Goal: Book appointment/travel/reservation

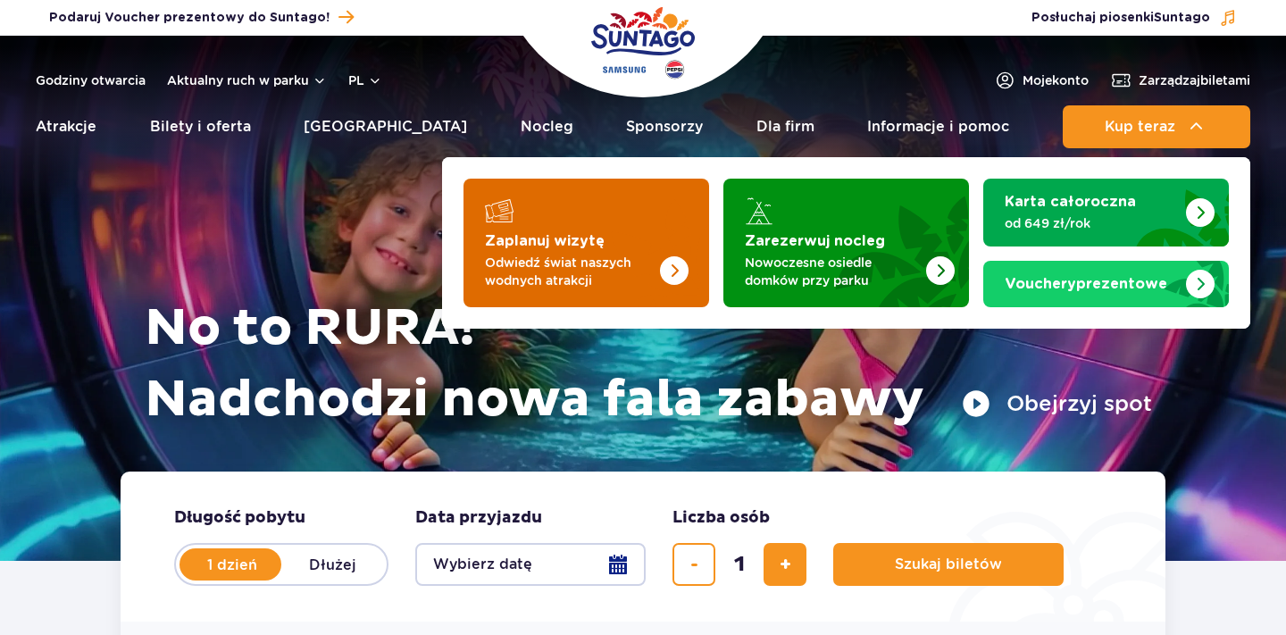
click at [501, 240] on strong "Zaplanuj wizytę" at bounding box center [545, 241] width 120 height 14
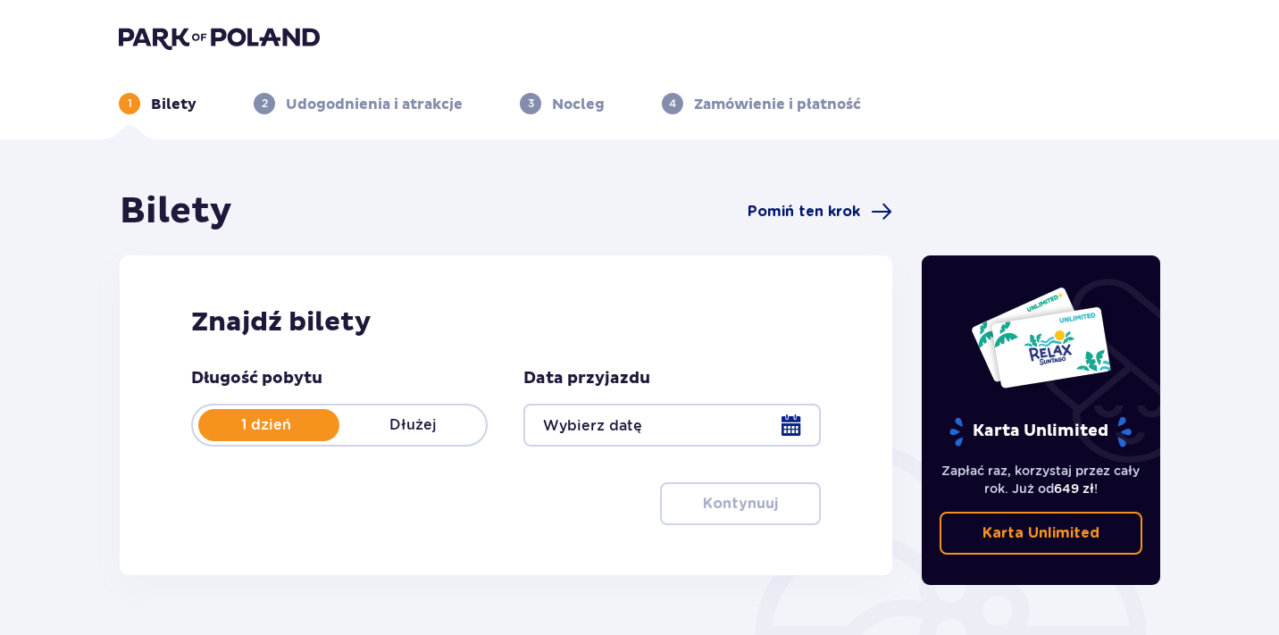
click at [802, 206] on span "Pomiń ten krok" at bounding box center [804, 212] width 113 height 20
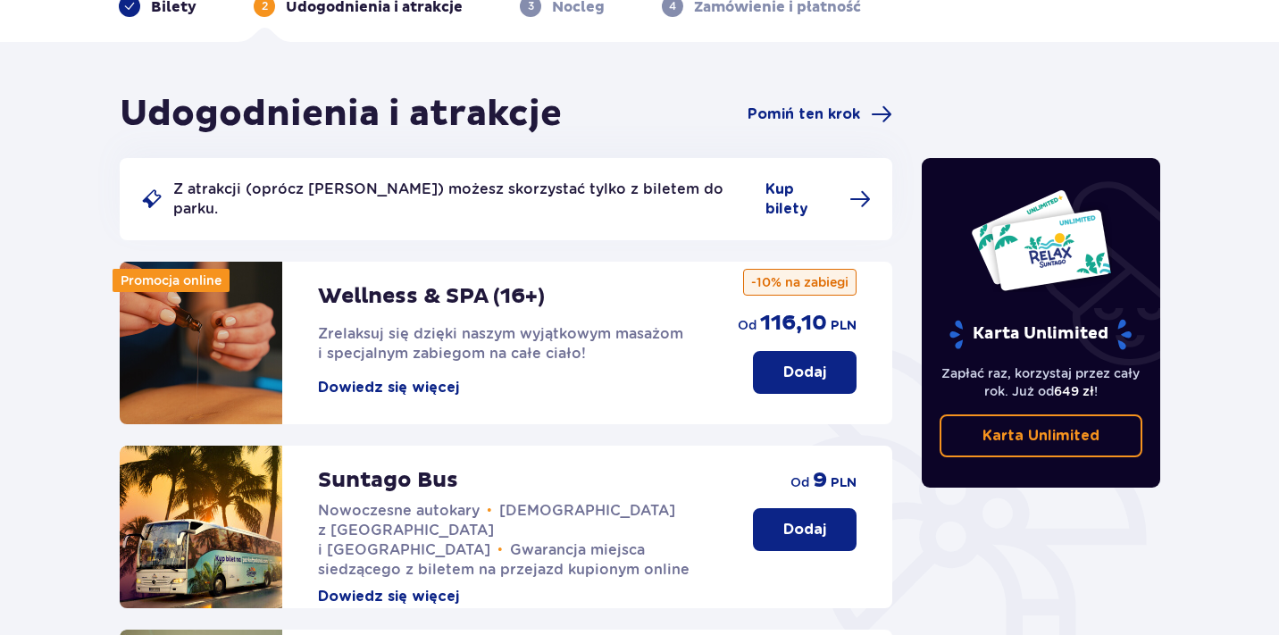
click at [772, 351] on button "Dodaj" at bounding box center [805, 372] width 104 height 43
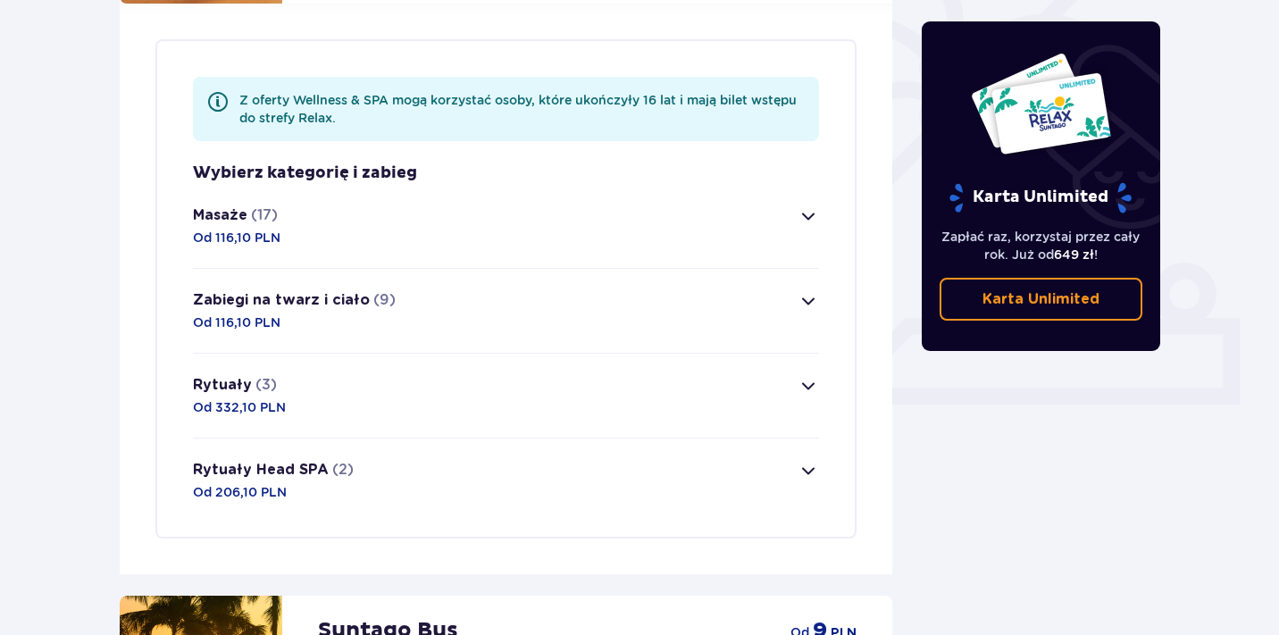
click at [696, 284] on button "Zabiegi na twarz i ciało (9) Od 116,10 PLN" at bounding box center [506, 311] width 626 height 84
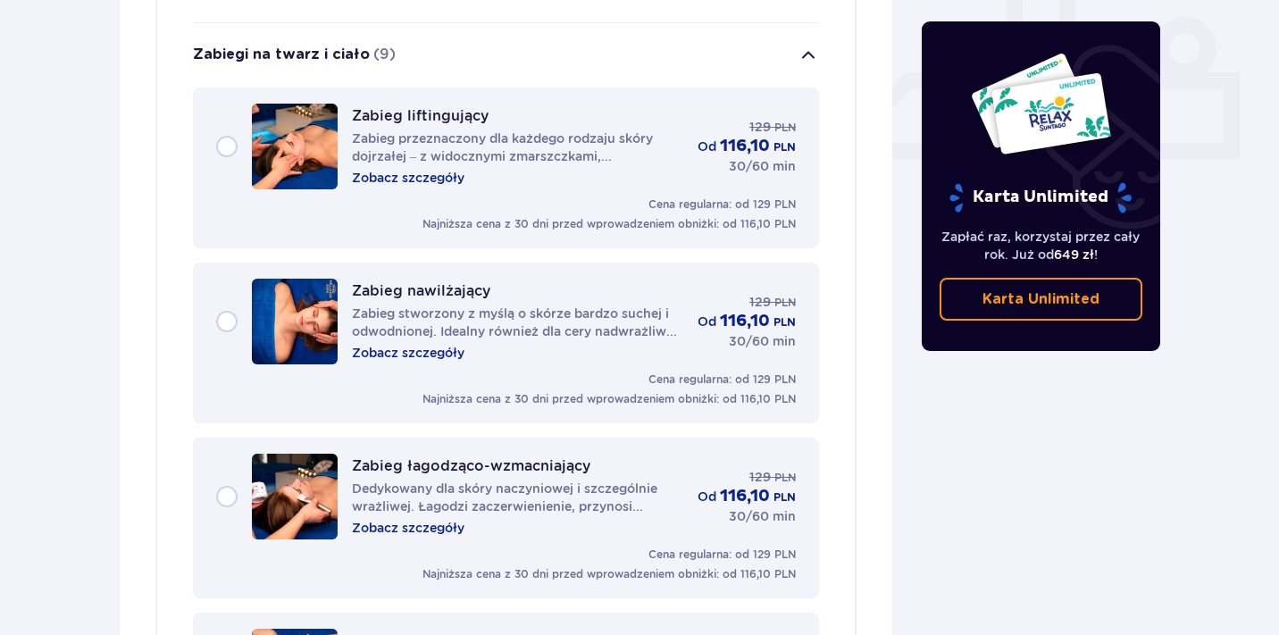
scroll to position [768, 0]
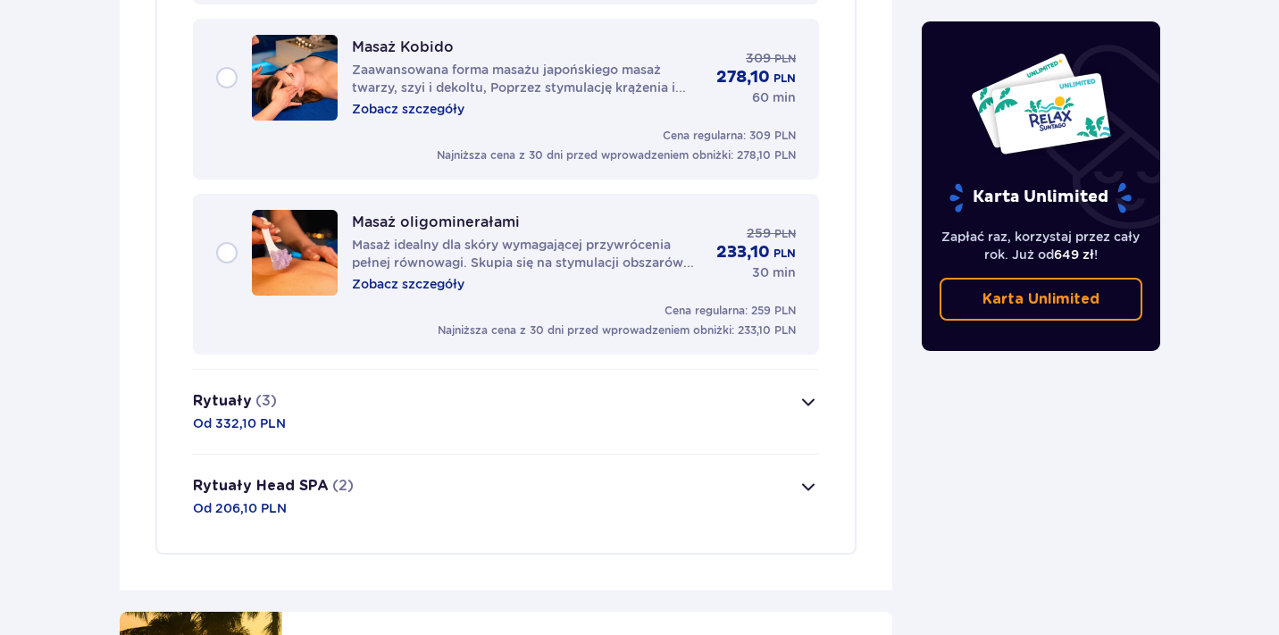
click at [693, 383] on button "Rytuały (3) Od 332,10 PLN" at bounding box center [506, 412] width 626 height 84
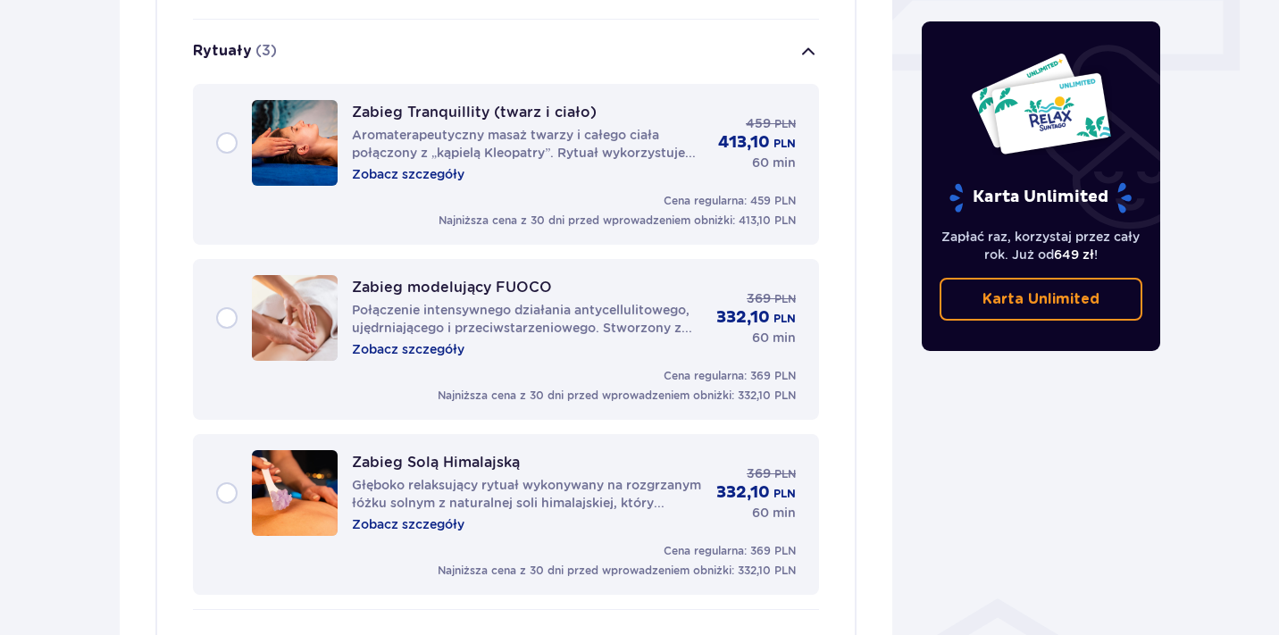
scroll to position [850, 0]
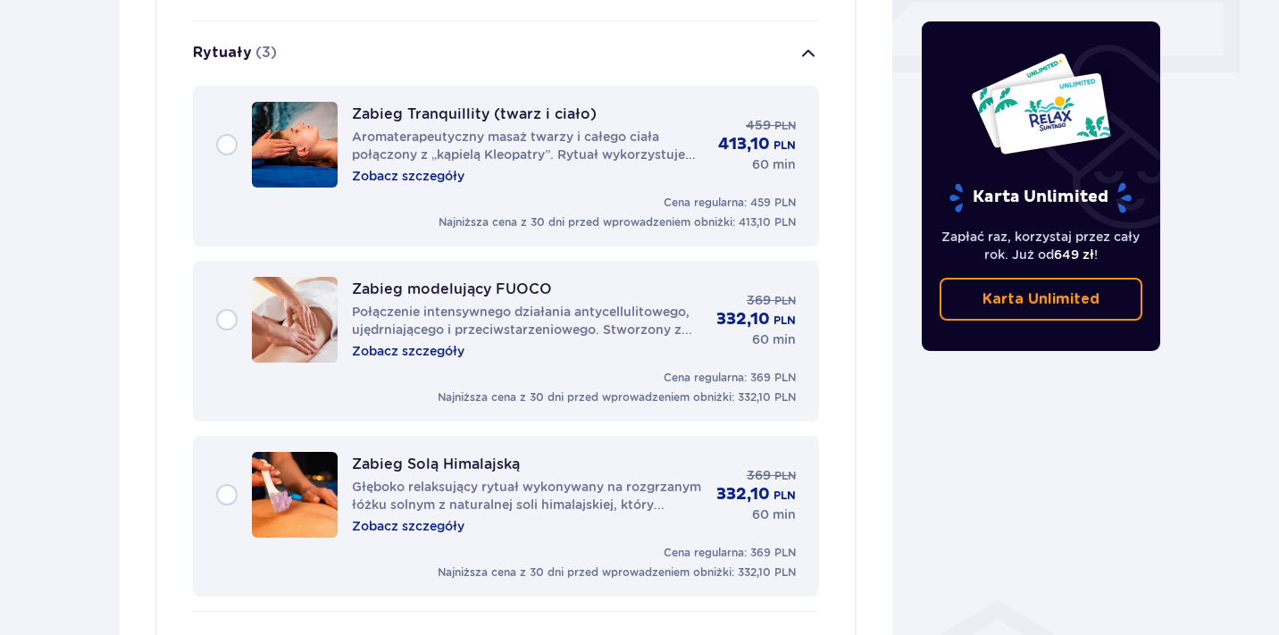
click at [560, 139] on p "Aromaterapeutyczny masaż twarzy i całego ciała połączony z „kąpielą Kleopatry”.…" at bounding box center [528, 146] width 352 height 36
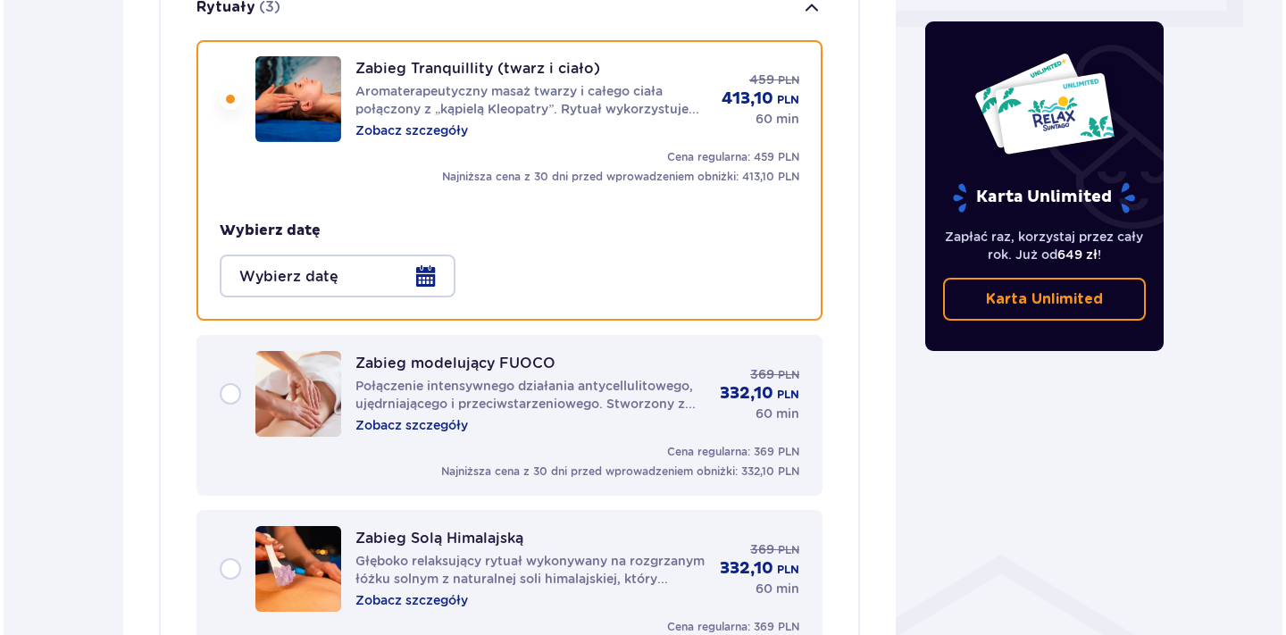
scroll to position [898, 0]
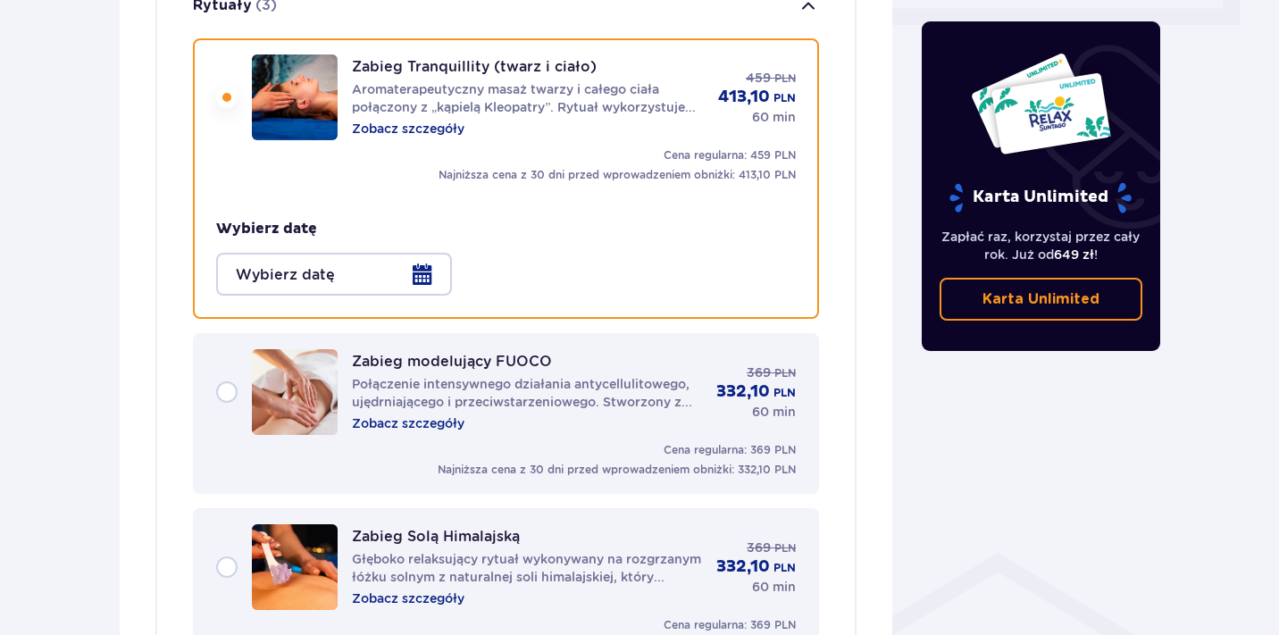
click at [381, 254] on div at bounding box center [334, 274] width 236 height 43
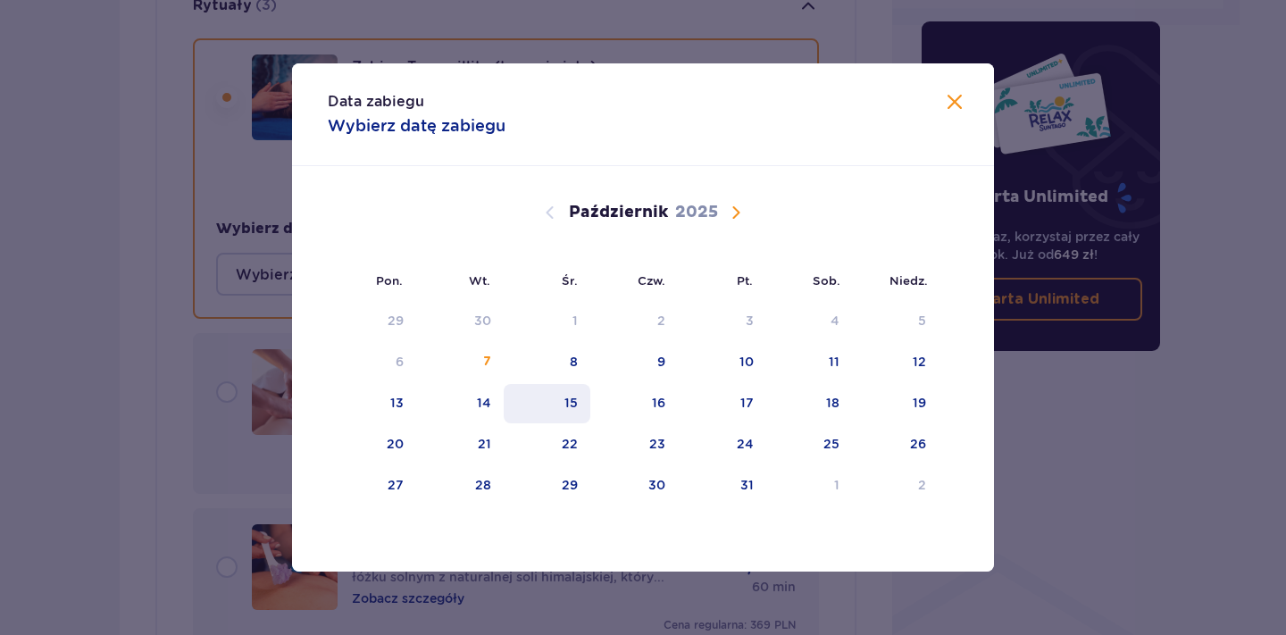
click at [576, 396] on div "15" at bounding box center [571, 403] width 13 height 18
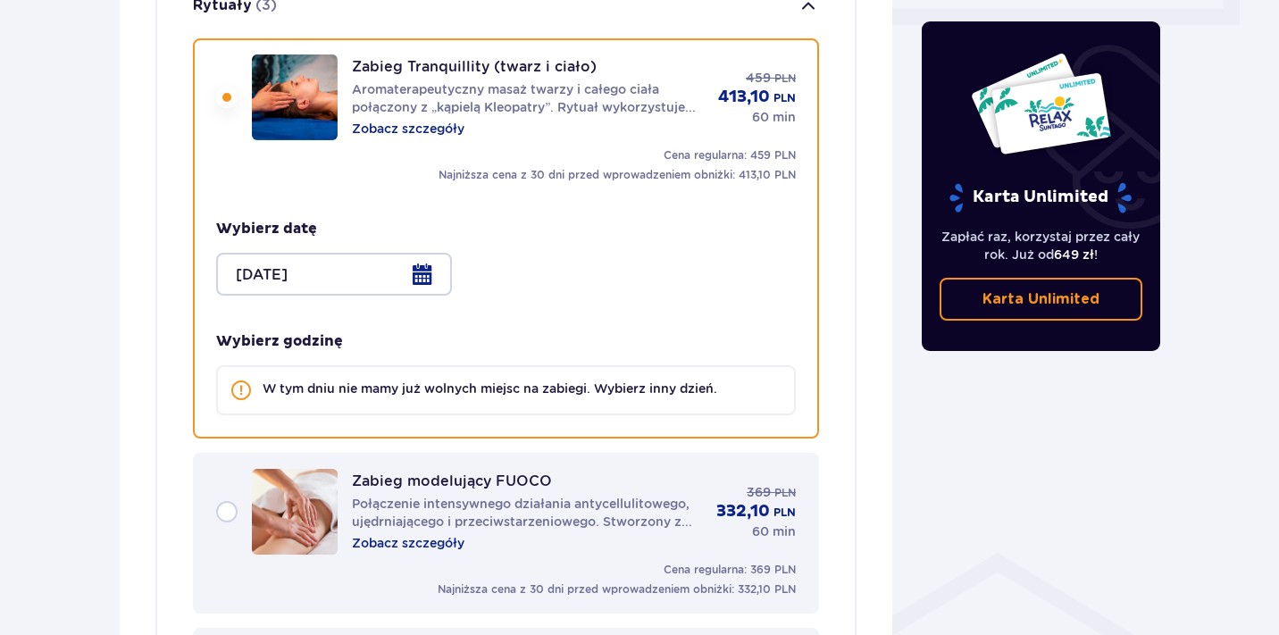
click at [427, 253] on div at bounding box center [334, 274] width 236 height 43
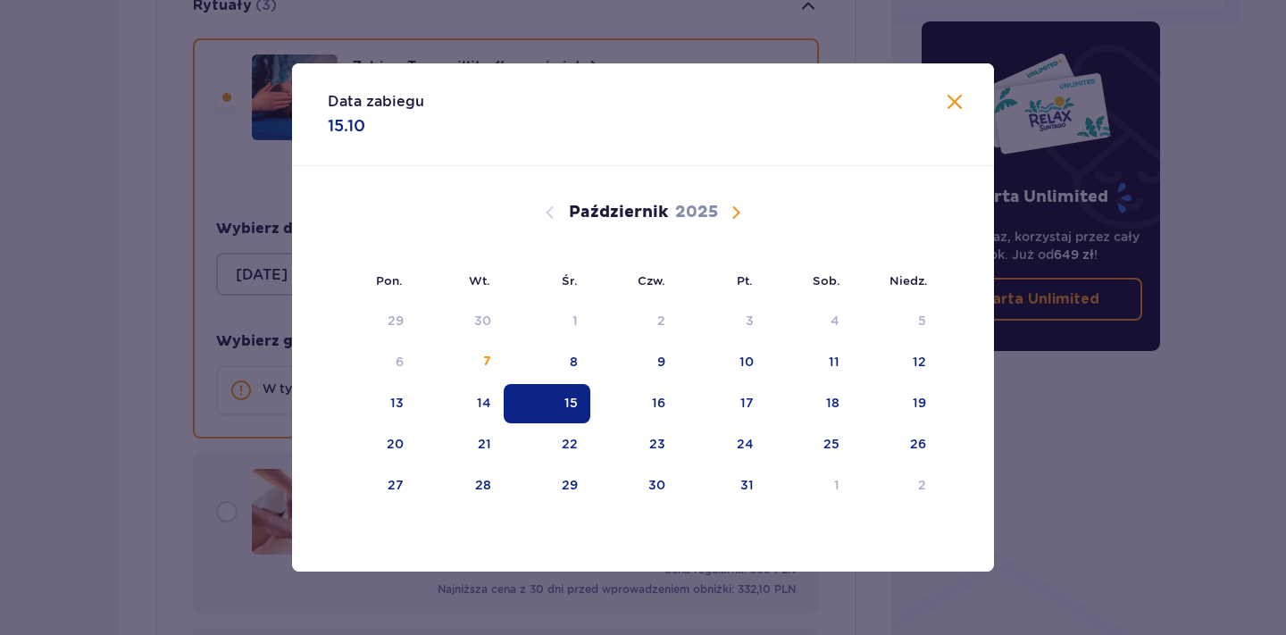
click at [704, 465] on table "29 30 1 2 3 4 5 6 7 8 9 10 11 12 13 14 15 16 17 18 19 20 21 22 23 24 25 26 27 2…" at bounding box center [633, 403] width 611 height 207
click at [725, 441] on div "24" at bounding box center [722, 444] width 88 height 39
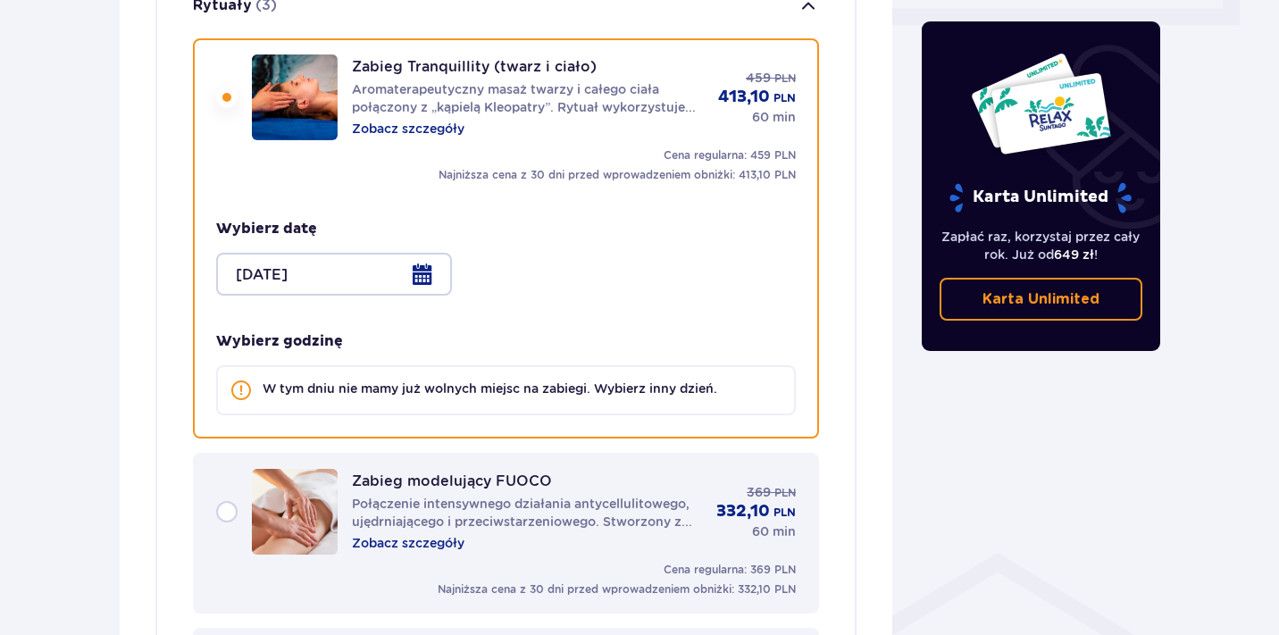
click at [354, 253] on div at bounding box center [334, 274] width 236 height 43
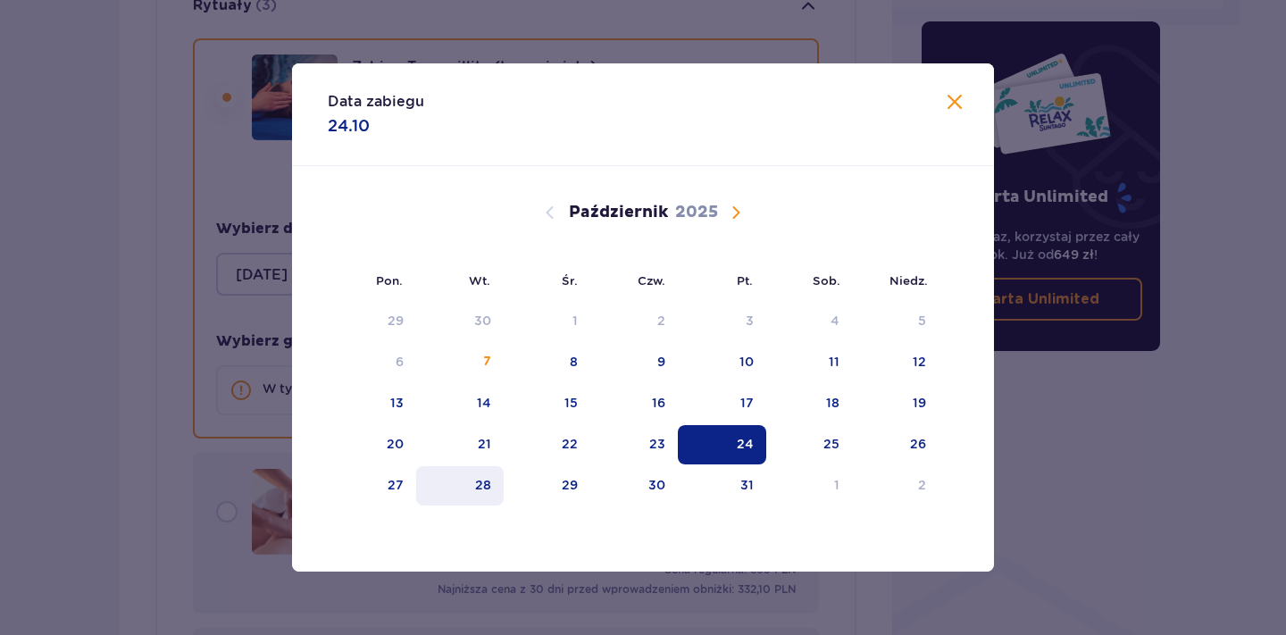
click at [469, 495] on div "28" at bounding box center [460, 485] width 88 height 39
type input "28.10.25"
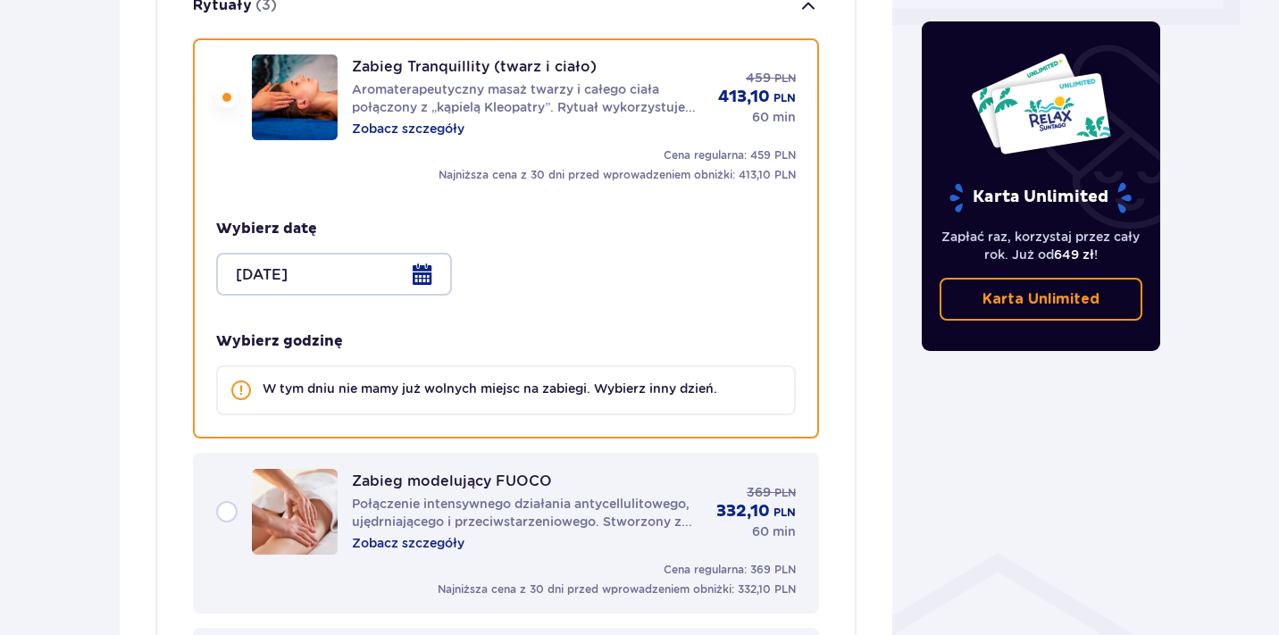
click at [117, 328] on div "Udogodnienia i atrakcje Pomiń ten krok Z atrakcji (oprócz Suntago Busa) możesz …" at bounding box center [505, 495] width 801 height 2406
click at [386, 534] on p "Zobacz szczegóły" at bounding box center [408, 543] width 113 height 18
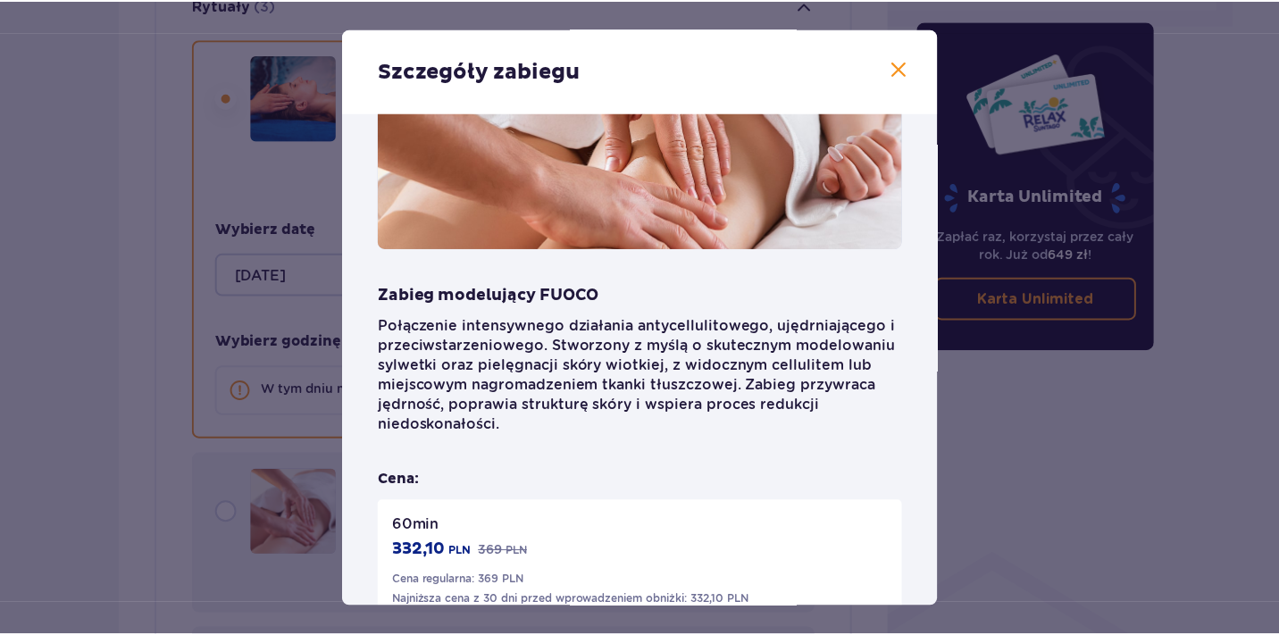
scroll to position [158, 0]
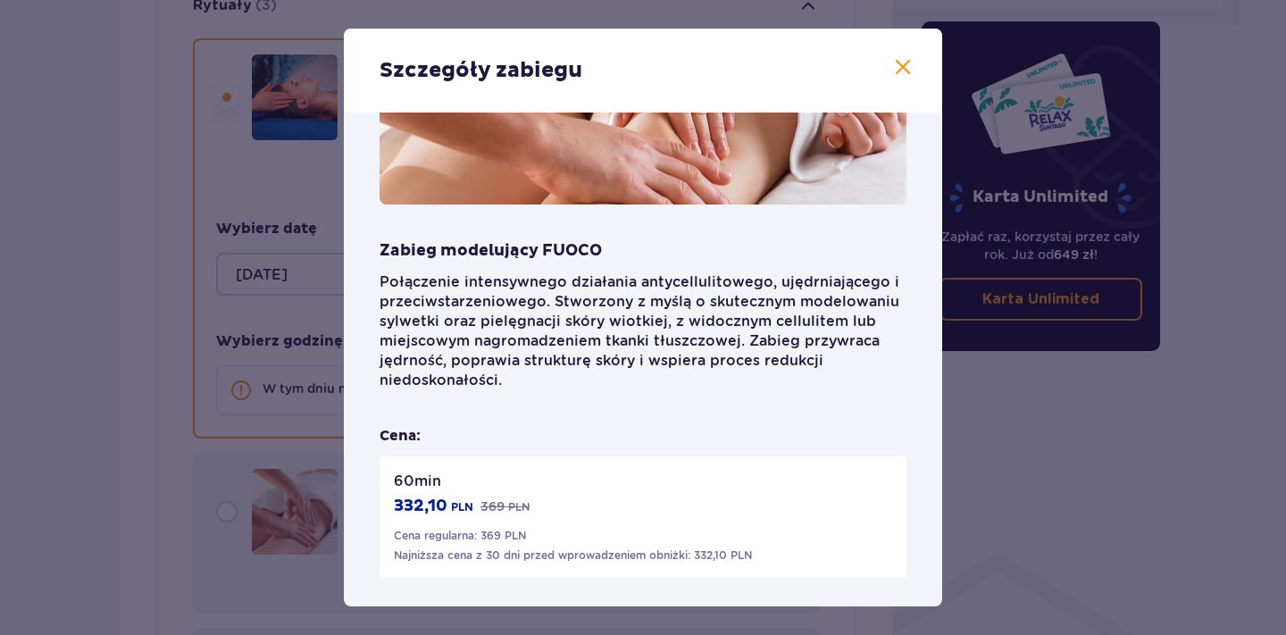
click at [266, 470] on div "Szczegóły zabiegu Zabieg modelujący FUOCO Połączenie intensywnego działania ant…" at bounding box center [643, 317] width 1286 height 635
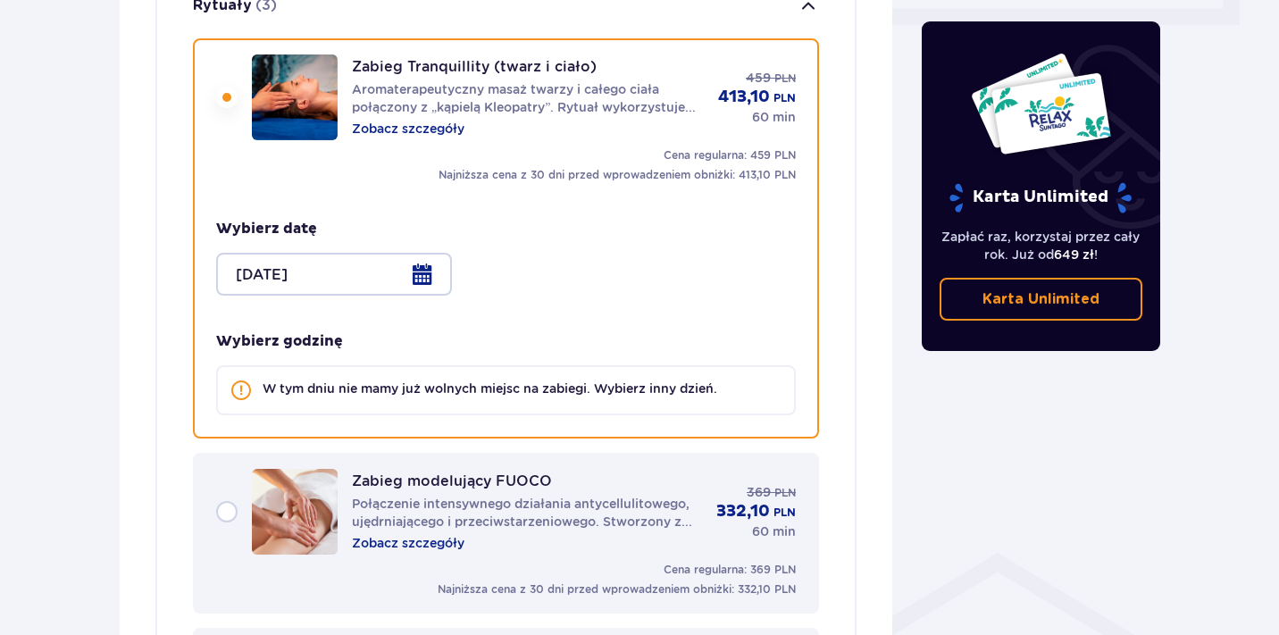
click at [458, 495] on p "Połączenie intensywnego działania antycellulitowego, ujędrniającego i przeciwst…" at bounding box center [527, 513] width 350 height 36
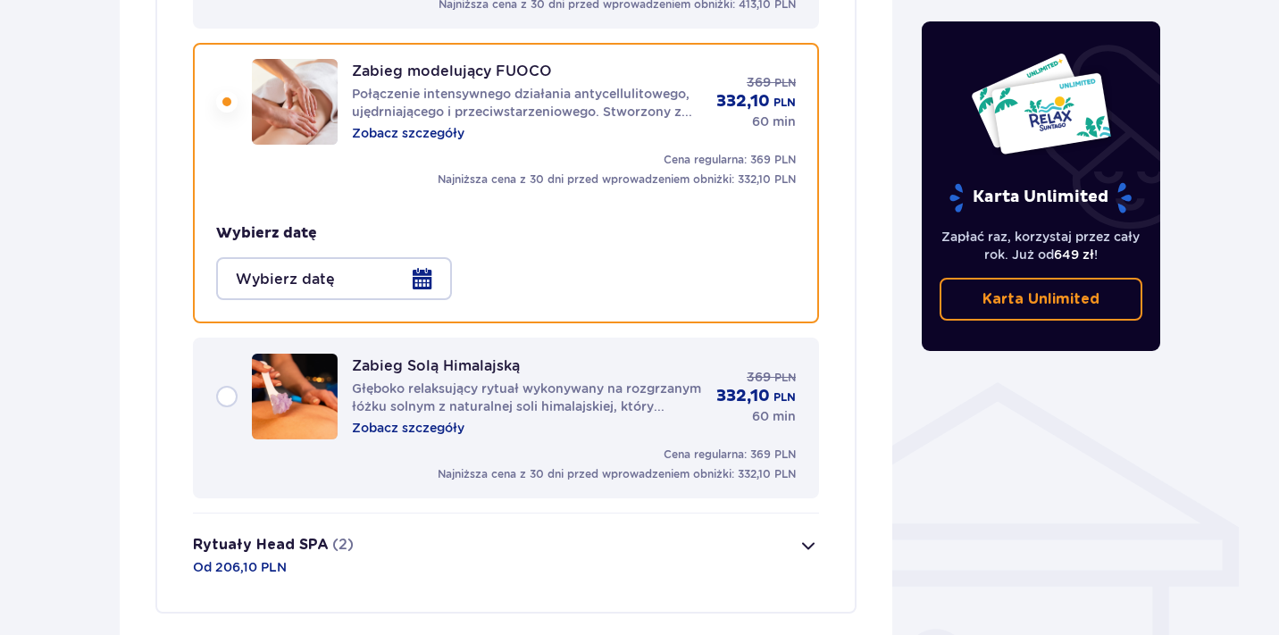
scroll to position [1073, 0]
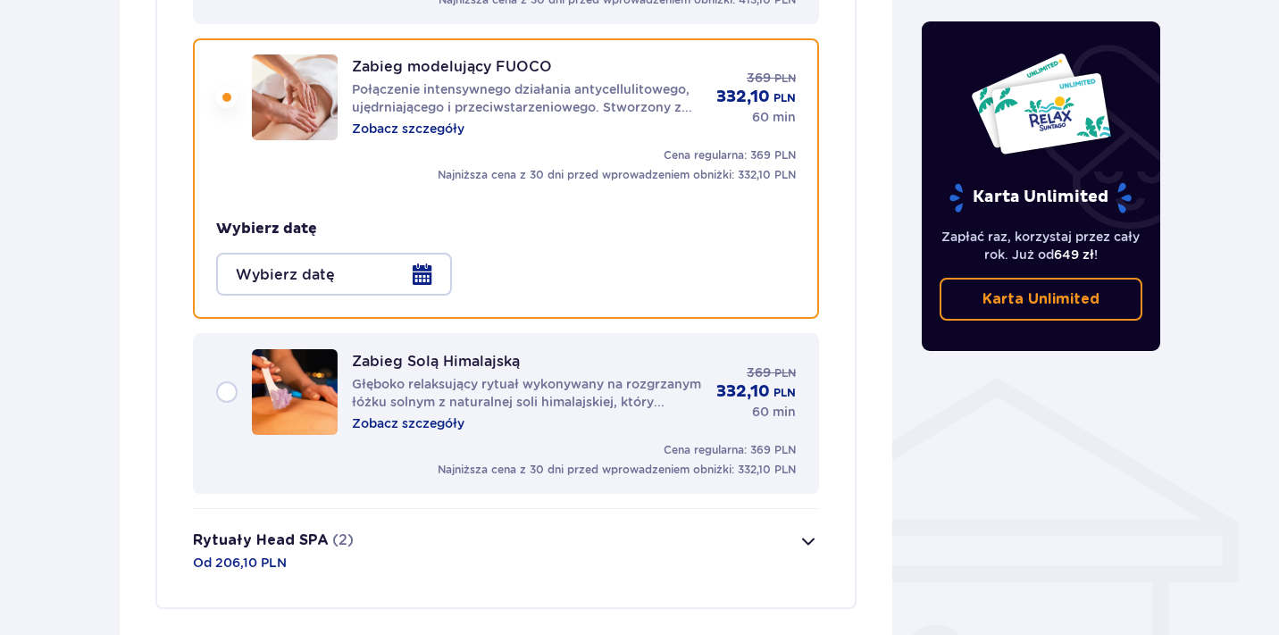
click at [408, 253] on div at bounding box center [334, 274] width 236 height 43
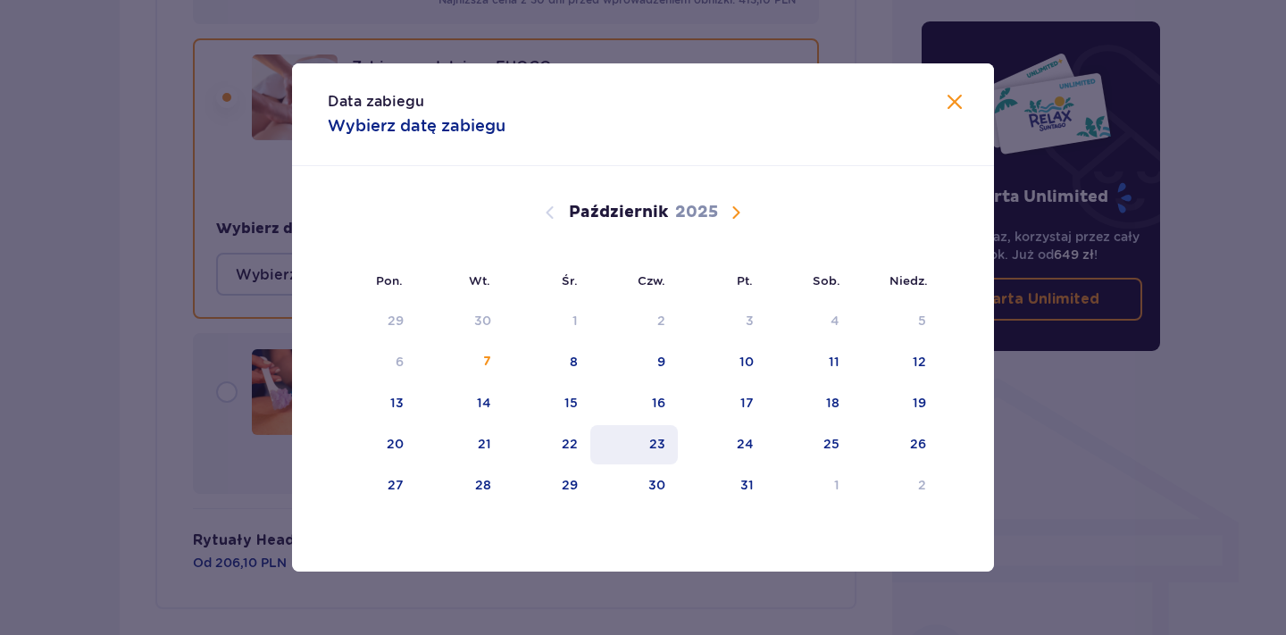
click at [657, 425] on div "23" at bounding box center [634, 444] width 88 height 39
type input "23.10.25"
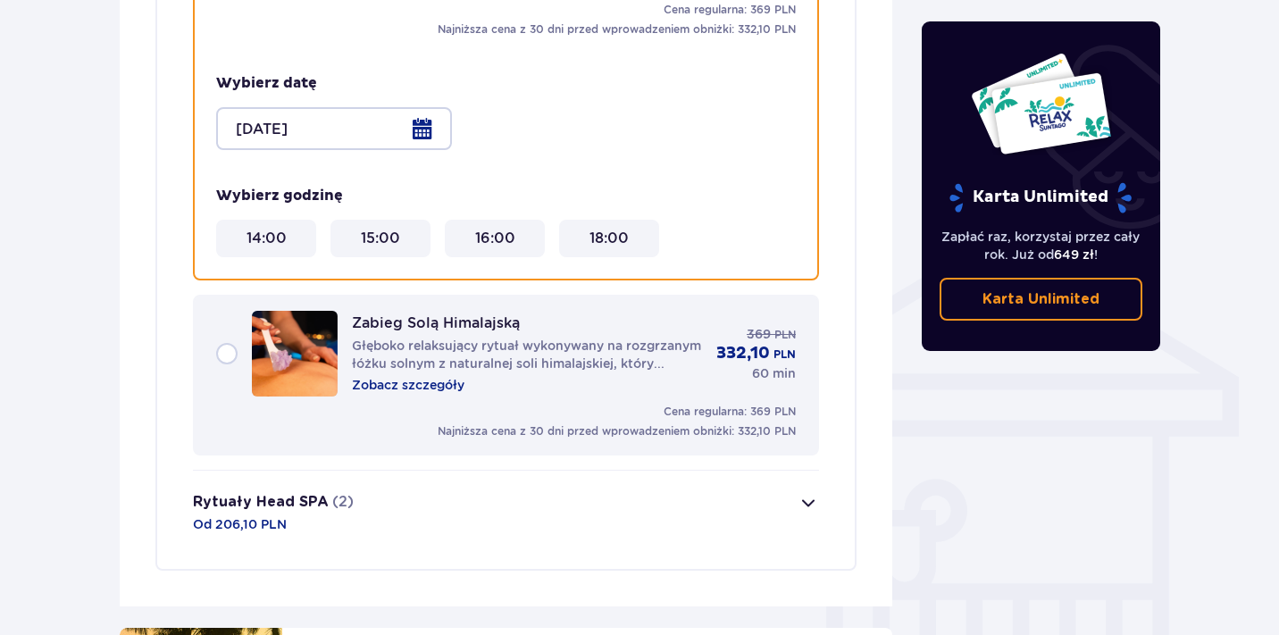
click at [584, 337] on p "Głęboko relaksujący rytuał wykonywany na rozgrzanym łóżku solnym z naturalnej s…" at bounding box center [527, 355] width 350 height 36
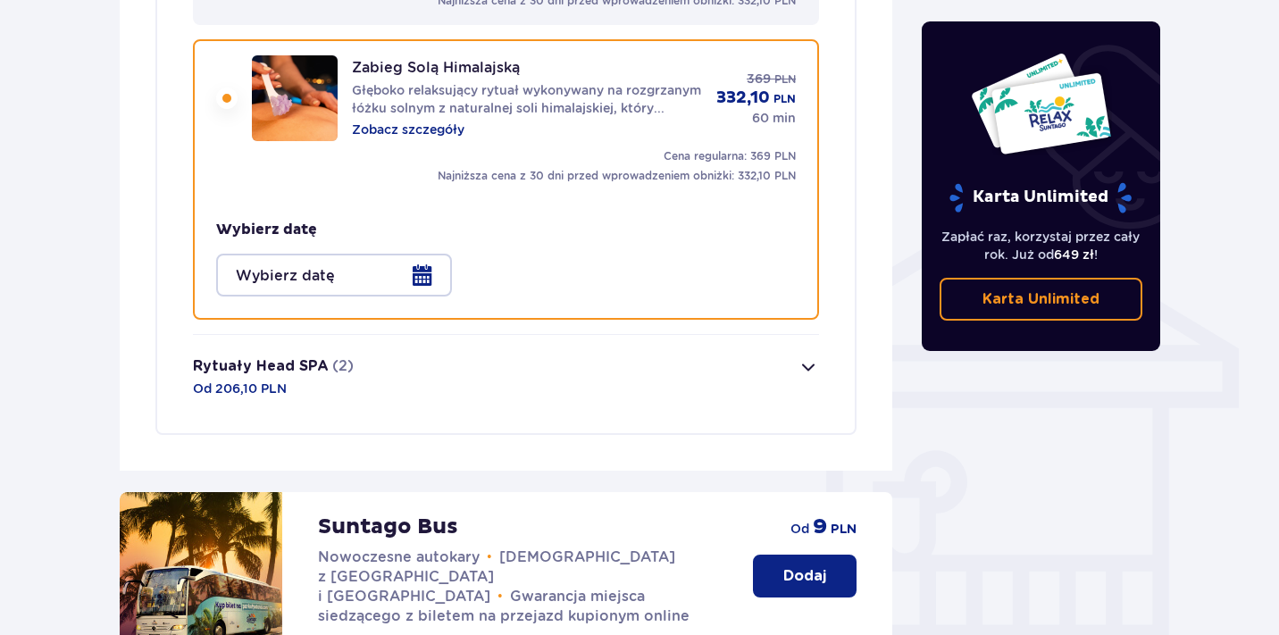
scroll to position [1248, 0]
click at [440, 253] on div at bounding box center [334, 274] width 236 height 43
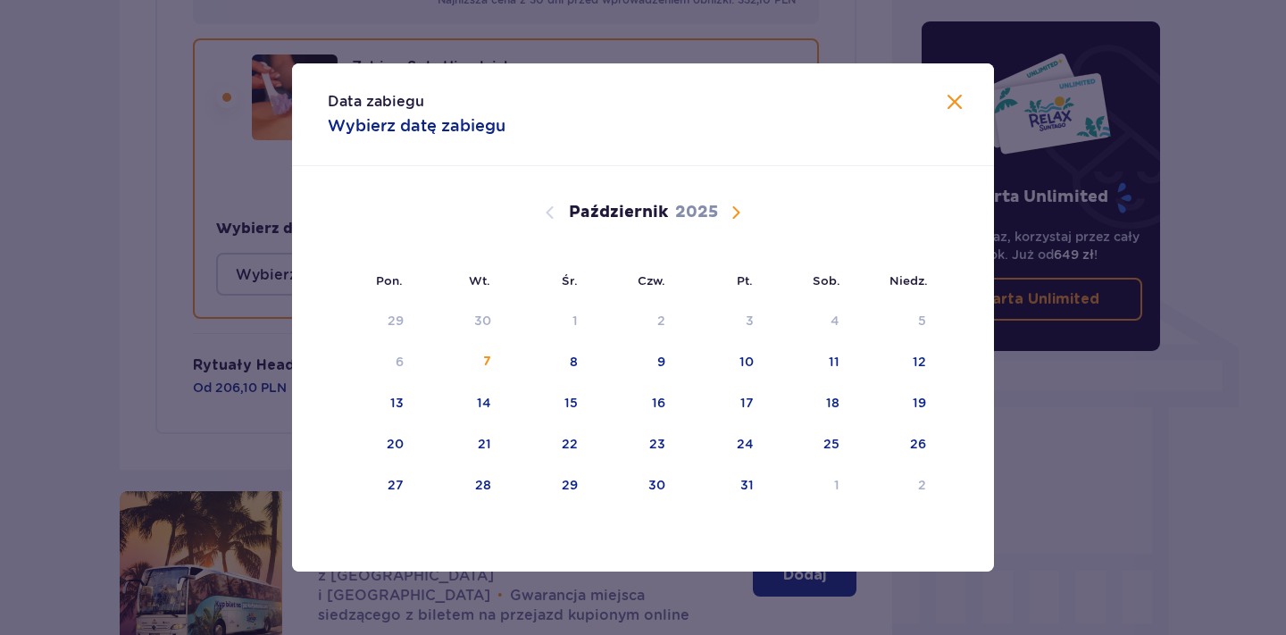
click at [748, 204] on div "Październik 2025" at bounding box center [642, 212] width 591 height 21
click at [741, 210] on span "Następny miesiąc" at bounding box center [735, 212] width 21 height 21
click at [637, 384] on div "13" at bounding box center [634, 403] width 88 height 39
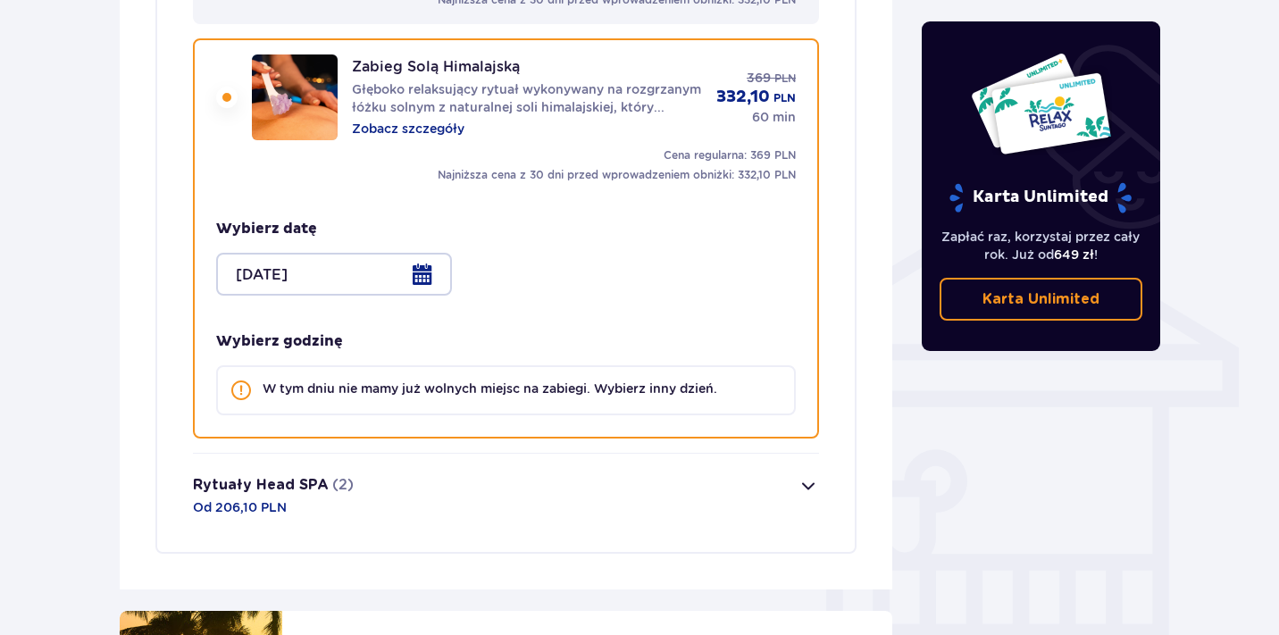
click at [402, 272] on div at bounding box center [334, 274] width 236 height 43
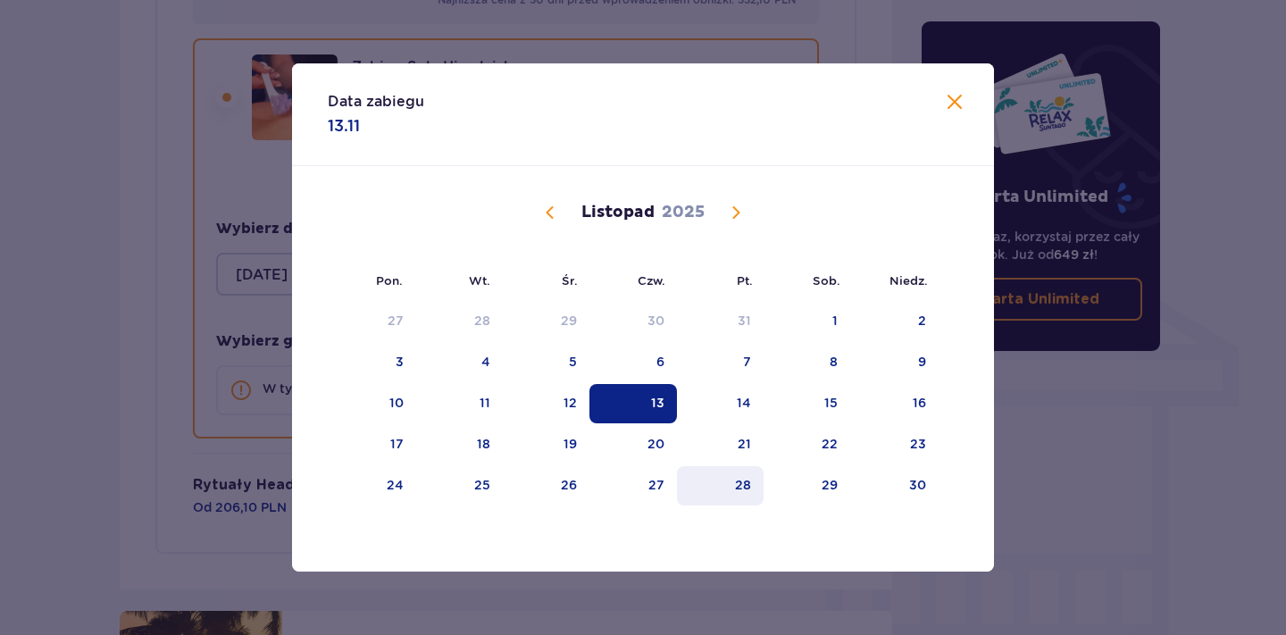
click at [703, 491] on div "28" at bounding box center [720, 485] width 87 height 39
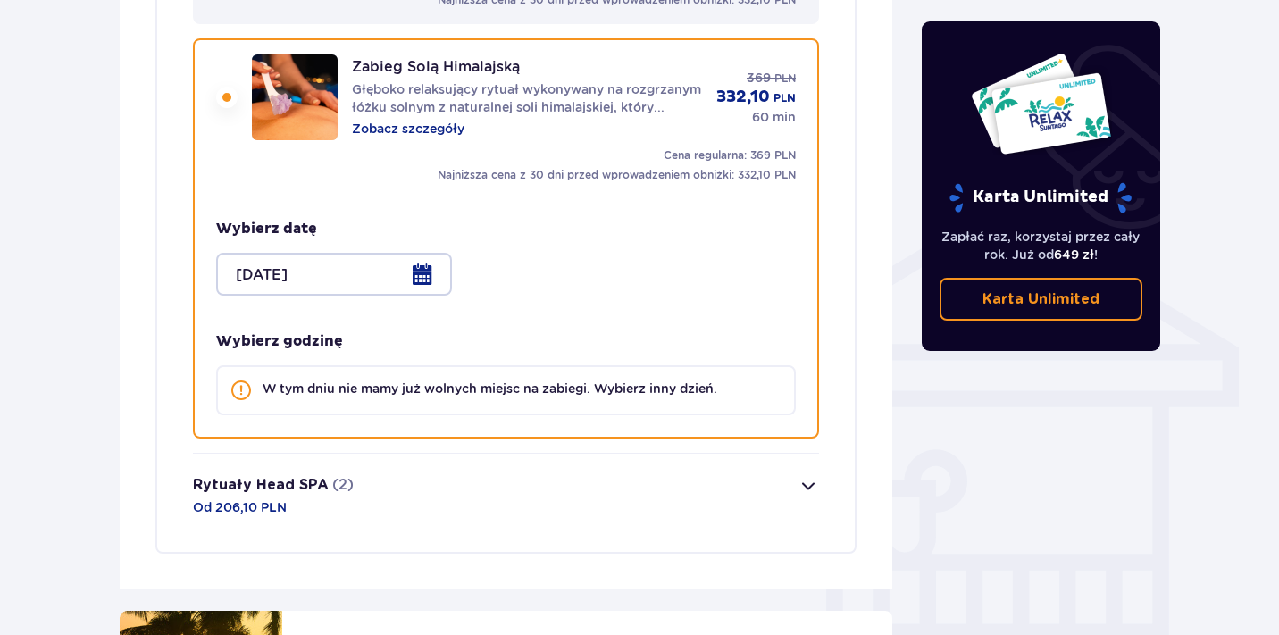
click at [405, 272] on div at bounding box center [334, 274] width 236 height 43
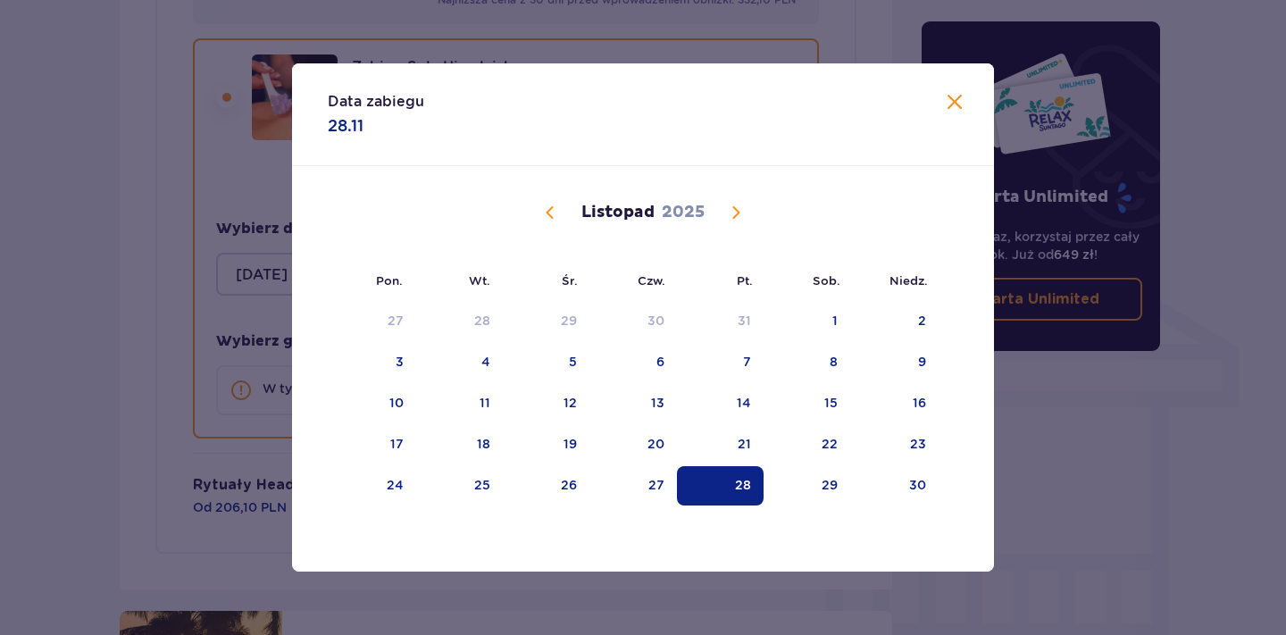
click at [549, 222] on span "Poprzedni miesiąc" at bounding box center [550, 212] width 21 height 21
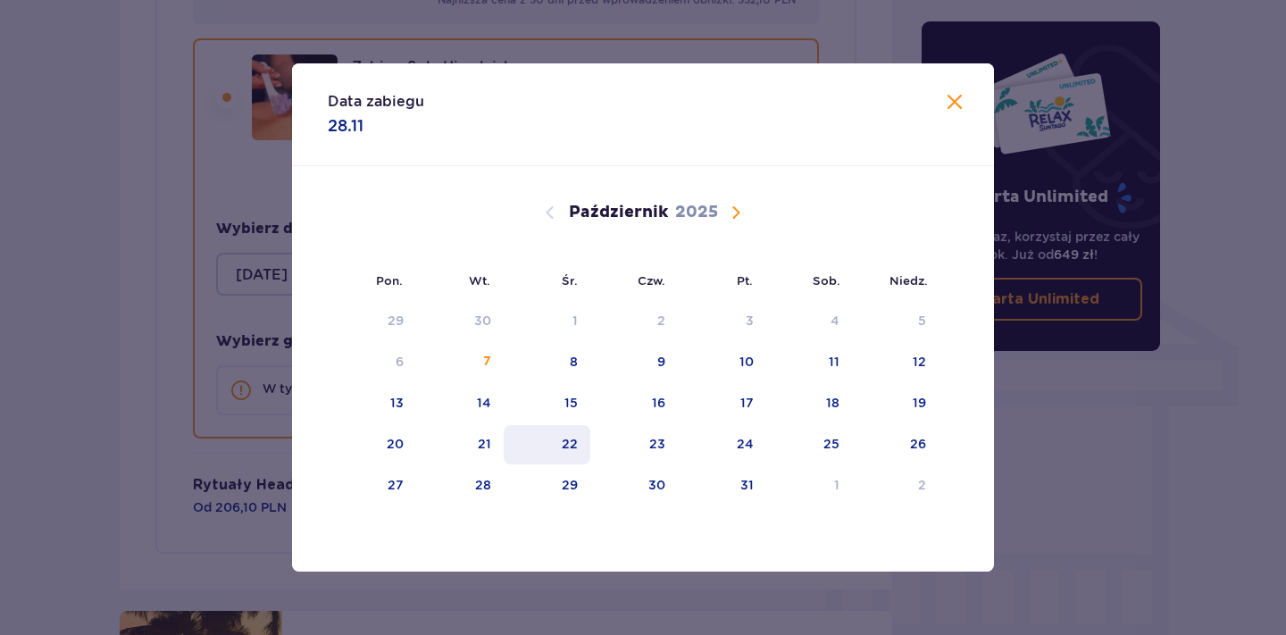
click at [574, 439] on div "22" at bounding box center [570, 444] width 16 height 18
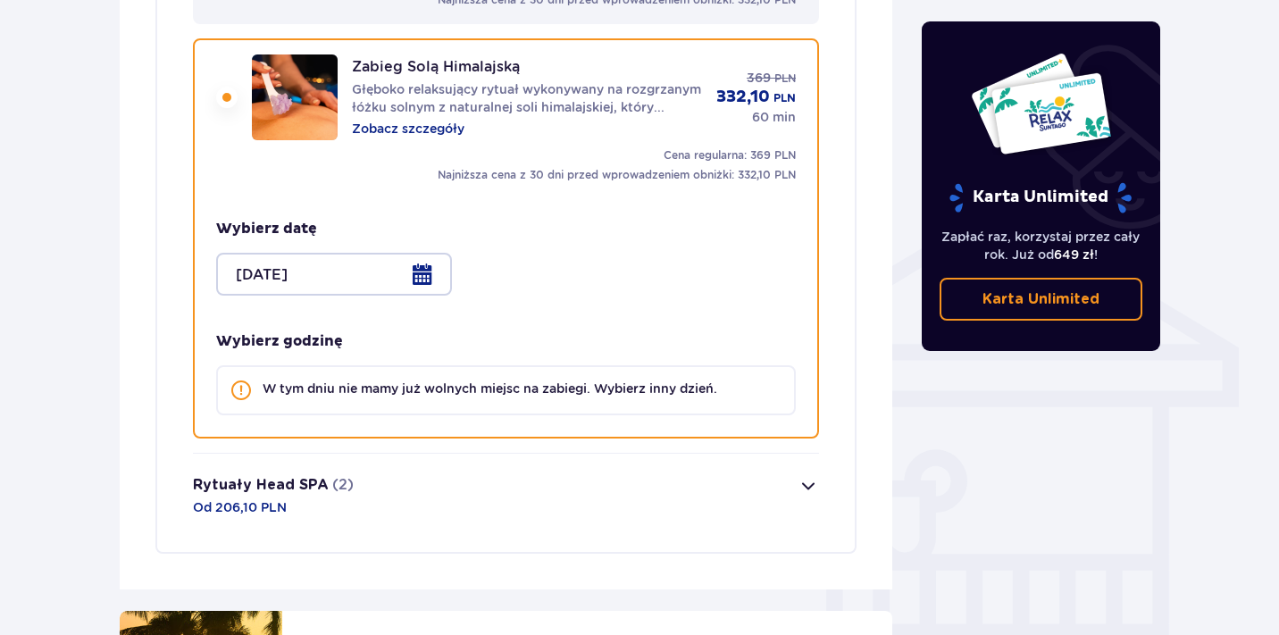
click at [424, 257] on div at bounding box center [334, 274] width 236 height 43
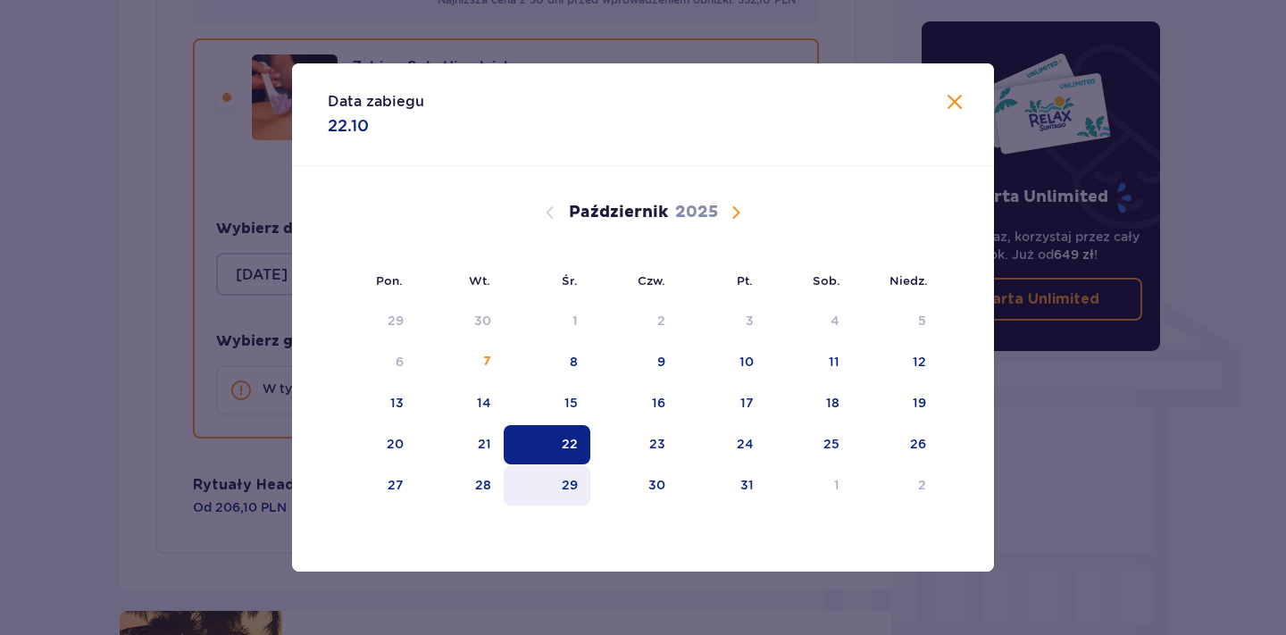
click at [531, 474] on div "29" at bounding box center [547, 485] width 87 height 39
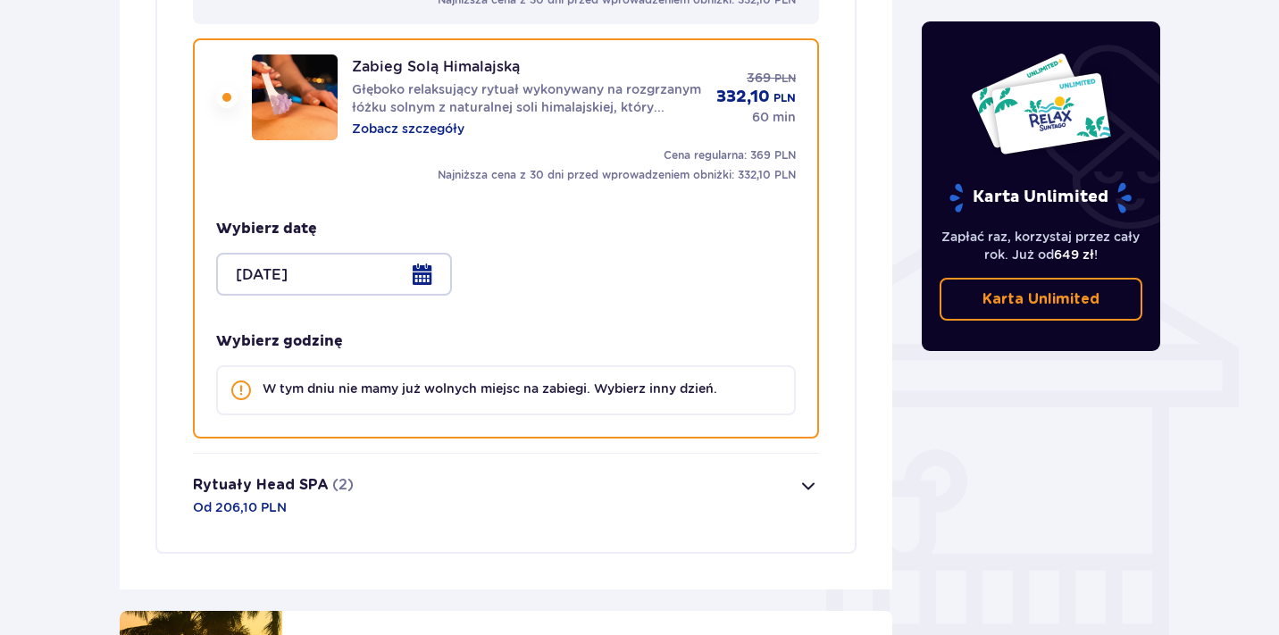
click at [381, 260] on div at bounding box center [334, 274] width 236 height 43
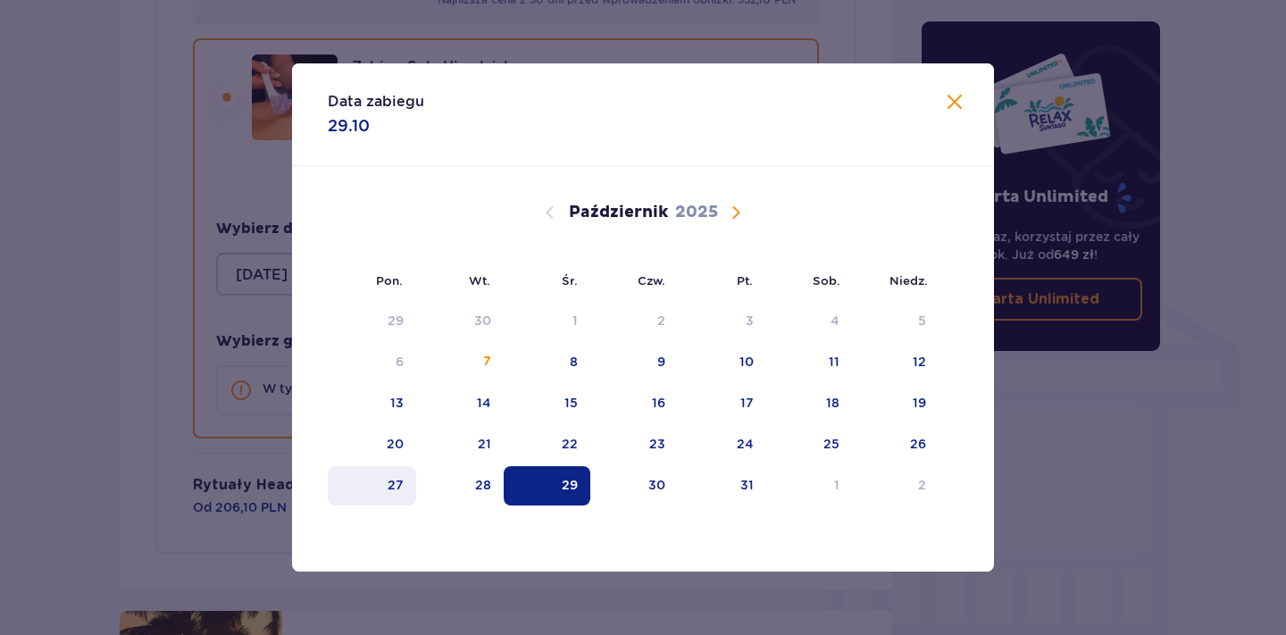
click at [400, 466] on div "27" at bounding box center [372, 485] width 88 height 39
type input "27.10.25"
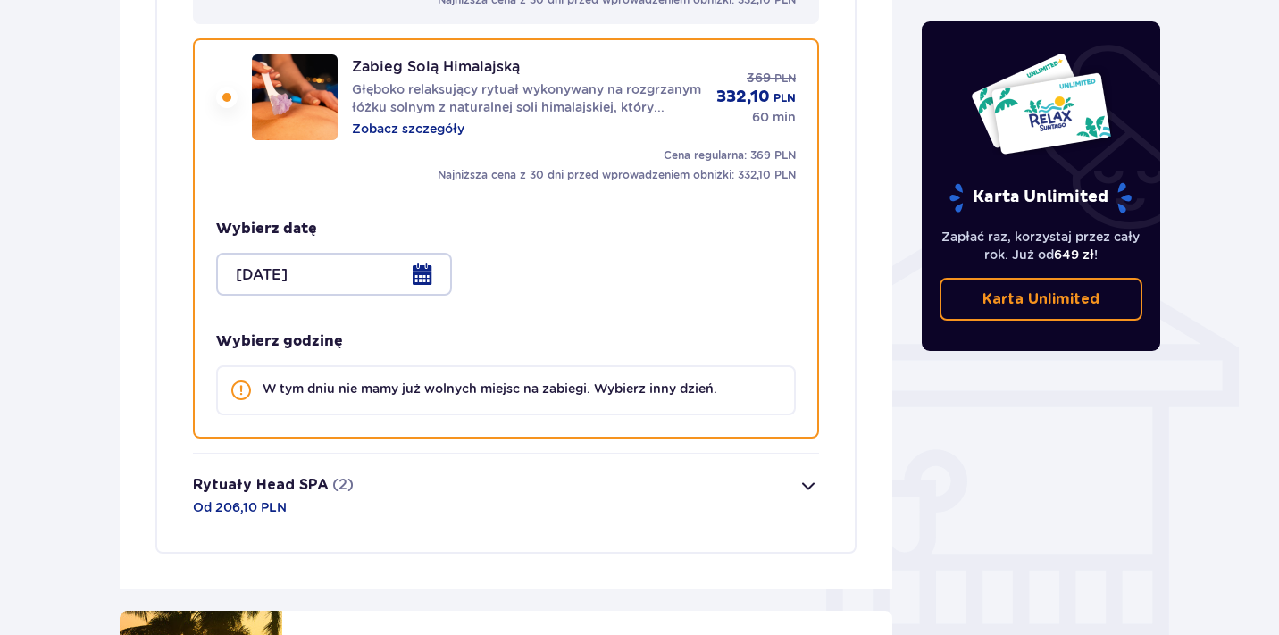
click at [196, 330] on div "Zabieg Solą Himalajską Głęboko relaksujący rytuał wykonywany na rozgrzanym łóżk…" at bounding box center [506, 238] width 626 height 400
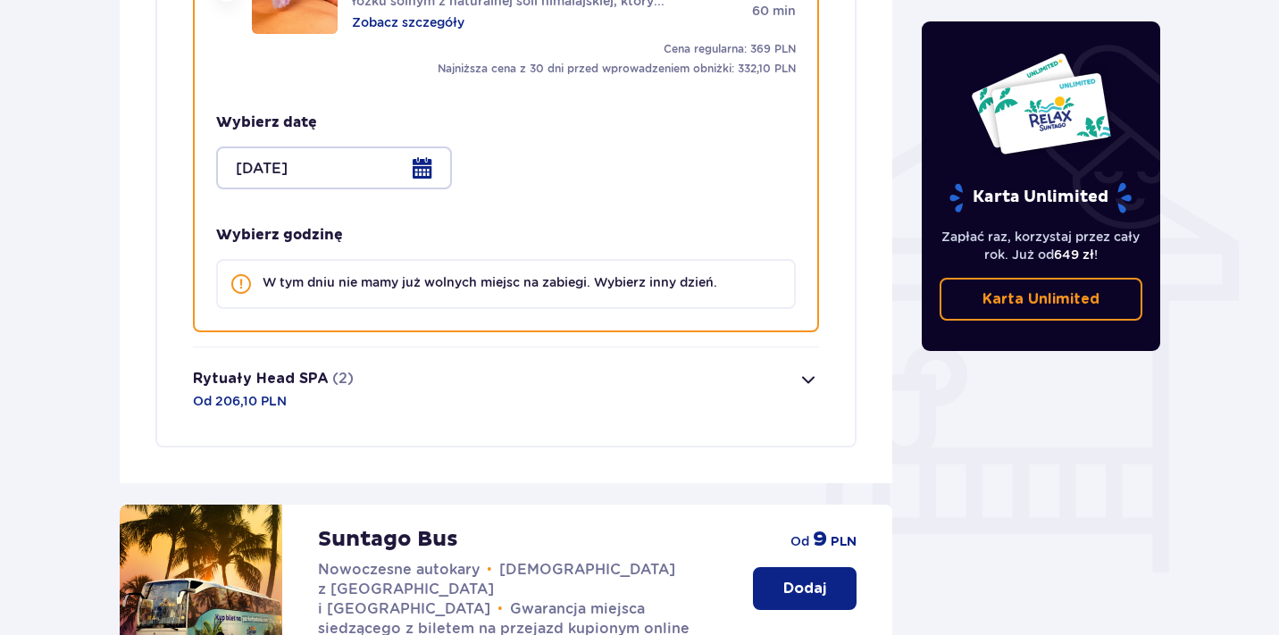
click at [358, 357] on button "Rytuały Head SPA (2) Od 206,10 PLN" at bounding box center [506, 389] width 626 height 84
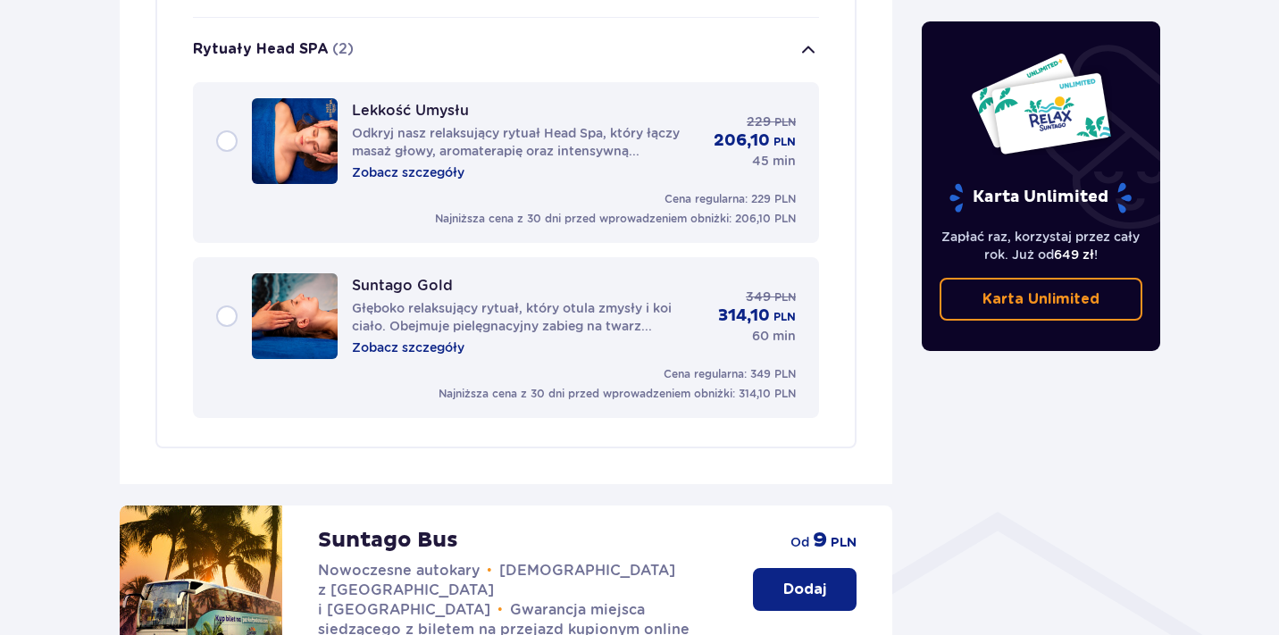
click at [477, 165] on div "Lekkość Umysłu Odkryj nasz relaksujący rytuał Head Spa, który łączy masaż głowy…" at bounding box center [506, 141] width 580 height 86
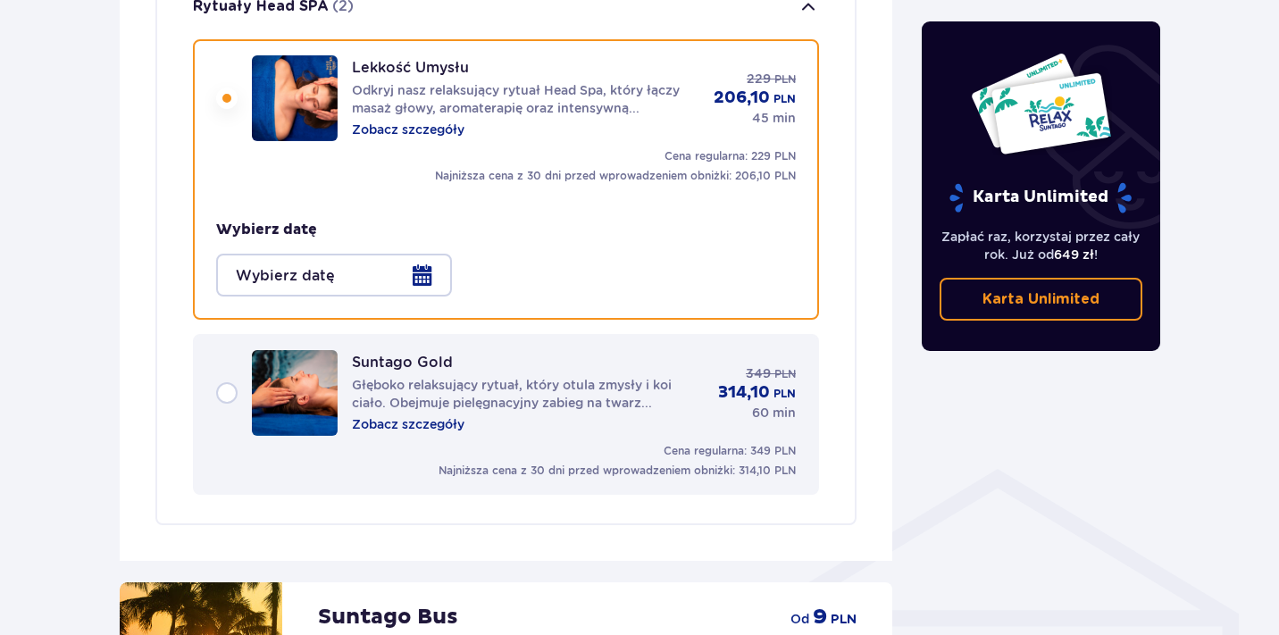
scroll to position [983, 0]
click at [406, 253] on div at bounding box center [334, 274] width 236 height 43
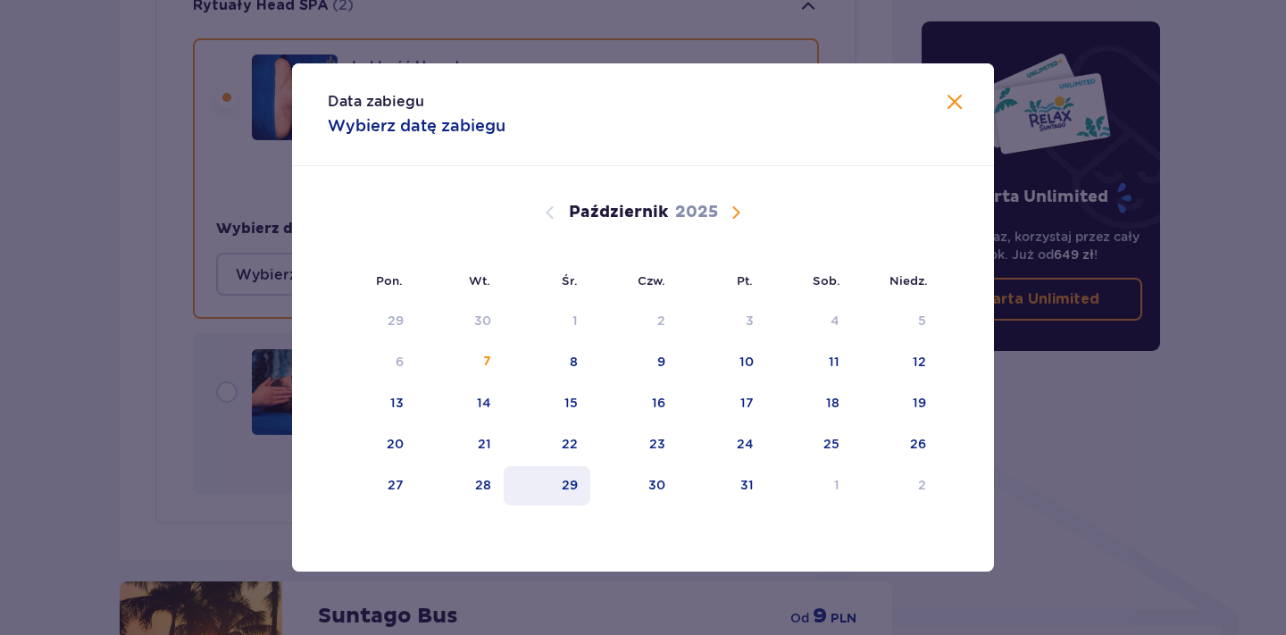
click at [533, 487] on div "29" at bounding box center [547, 485] width 87 height 39
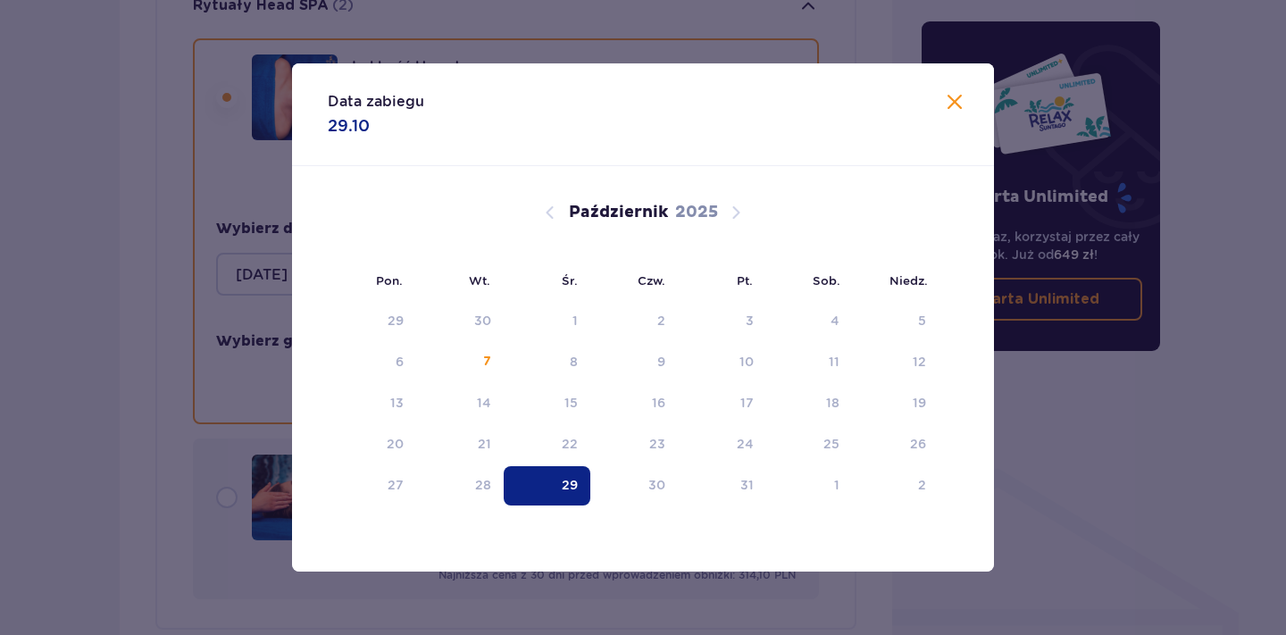
type input "29.10.25"
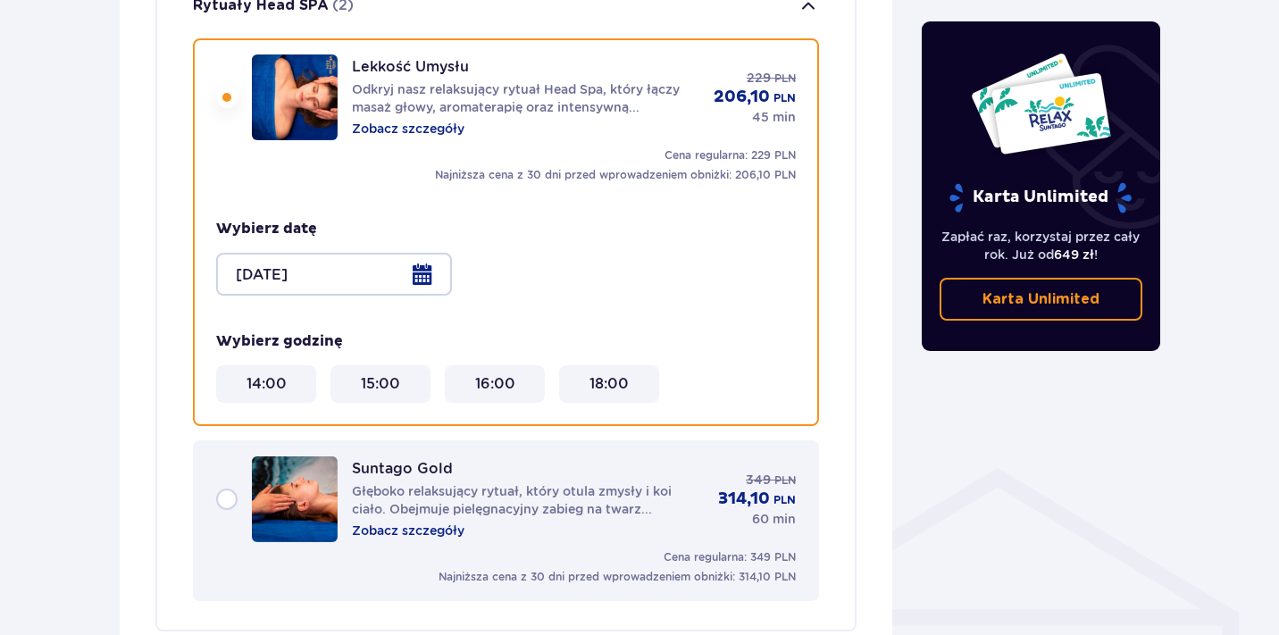
click at [389, 482] on p "Głęboko relaksujący rytuał, który otula zmysły i koi ciało. Obejmuje pielęgnacy…" at bounding box center [528, 500] width 352 height 36
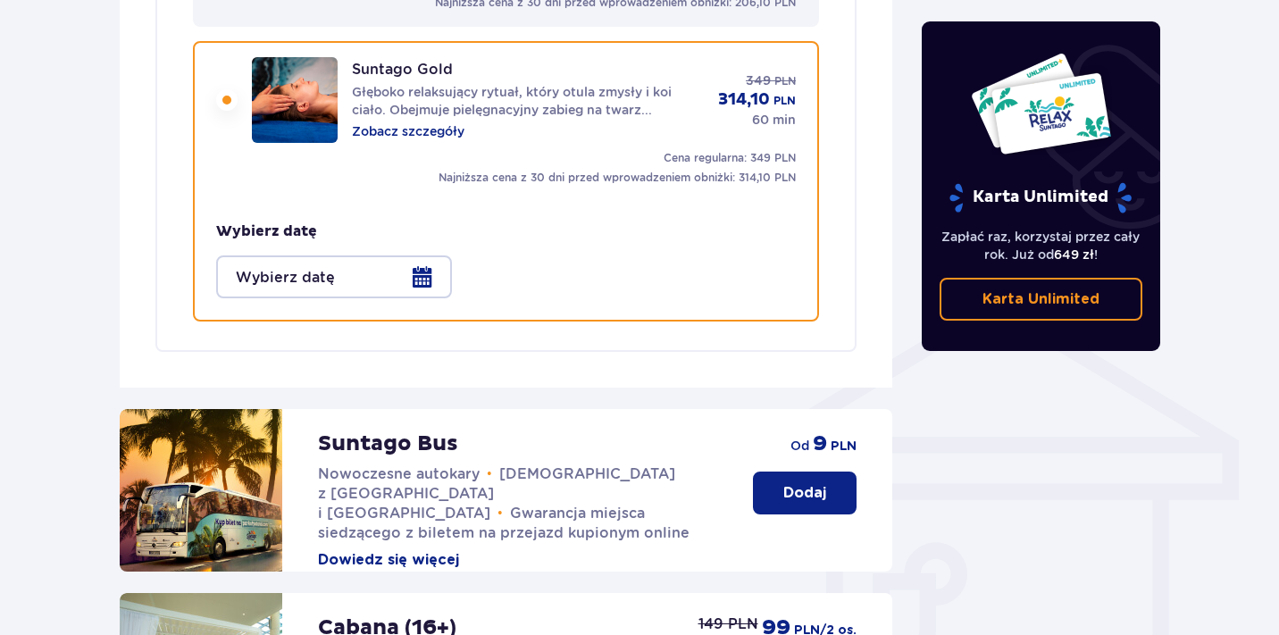
scroll to position [1158, 0]
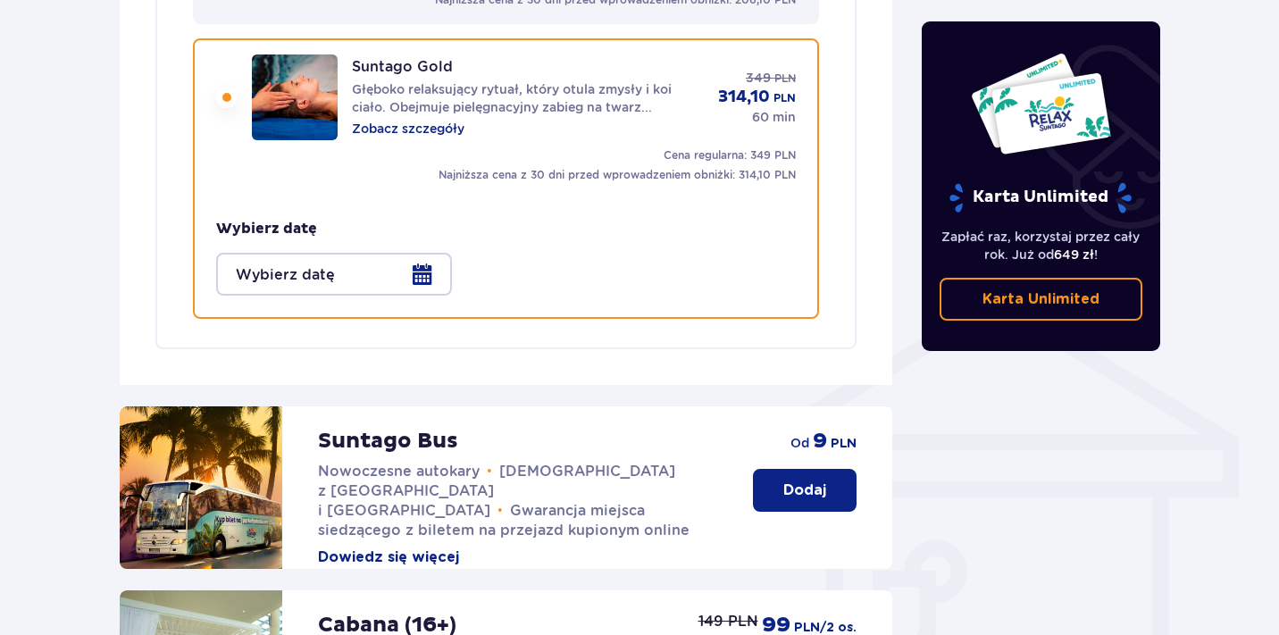
click at [381, 253] on div at bounding box center [334, 274] width 236 height 43
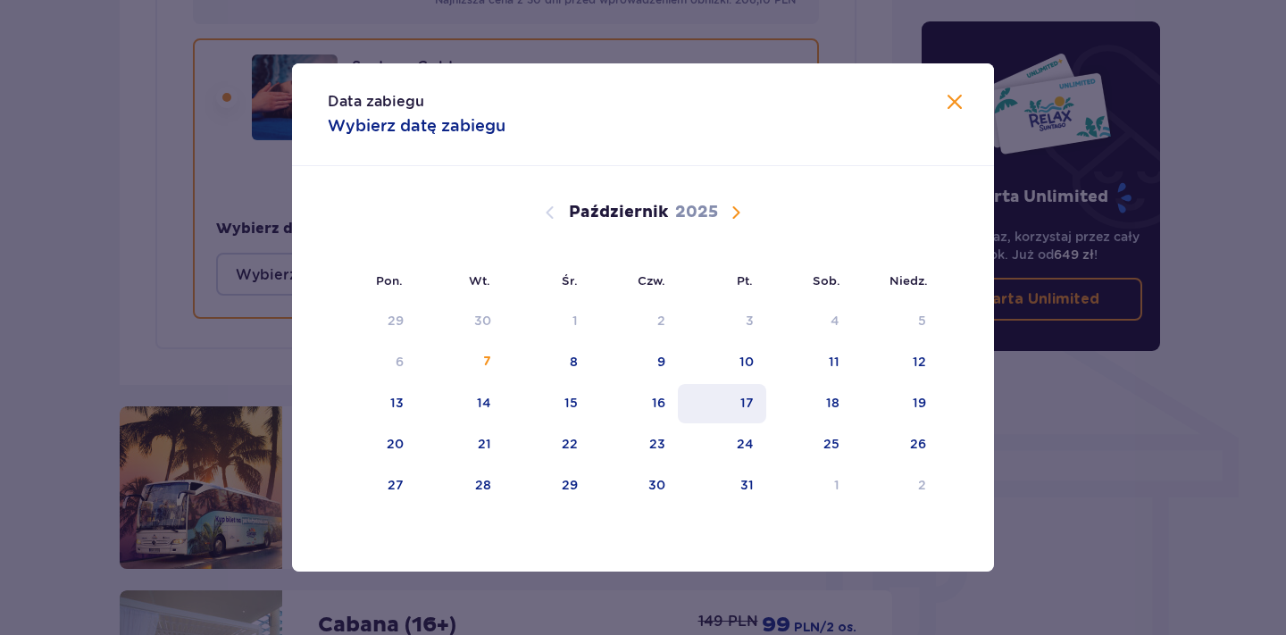
click at [695, 415] on div "17" at bounding box center [722, 403] width 88 height 39
type input "17.10.25"
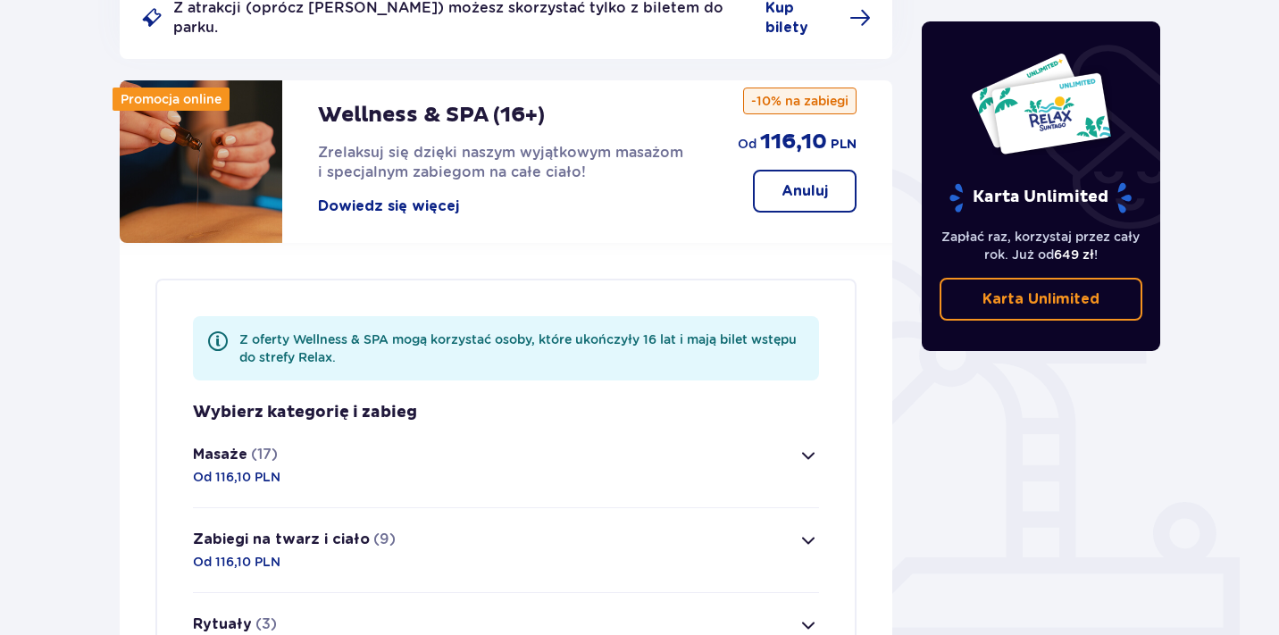
click at [418, 423] on button "Masaże (17) Od 116,10 PLN" at bounding box center [506, 465] width 626 height 84
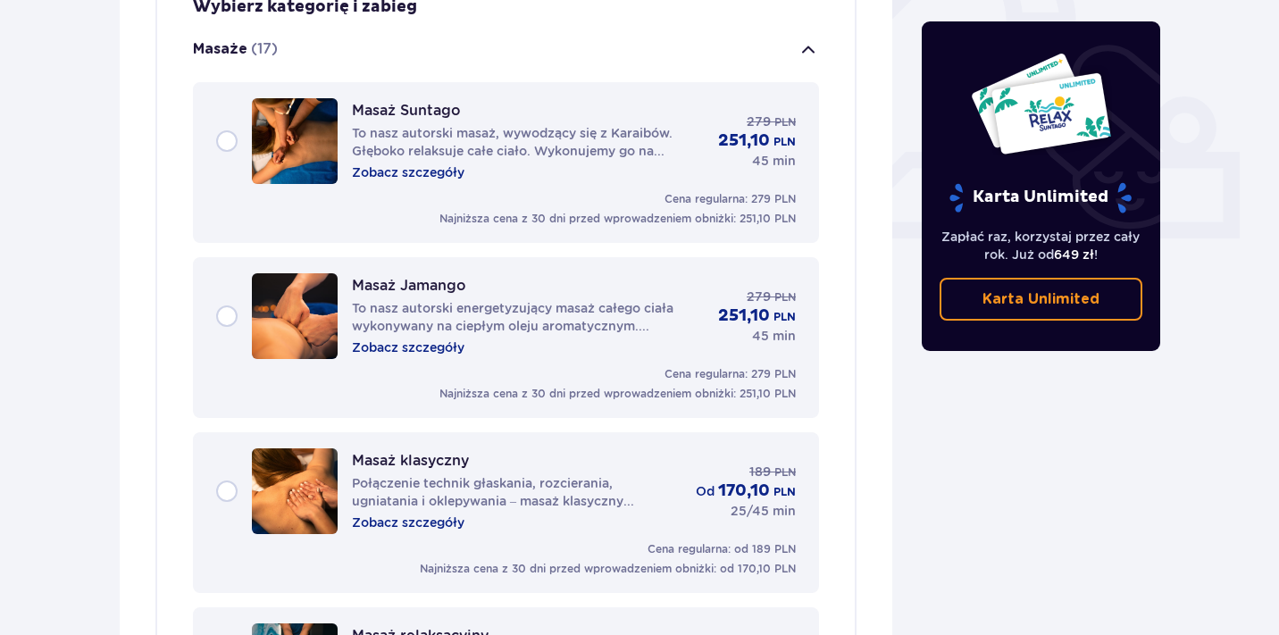
click at [488, 322] on div "Masaż Jamango To nasz autorski energetyzujący masaż całego ciała wykonywany na …" at bounding box center [528, 316] width 352 height 80
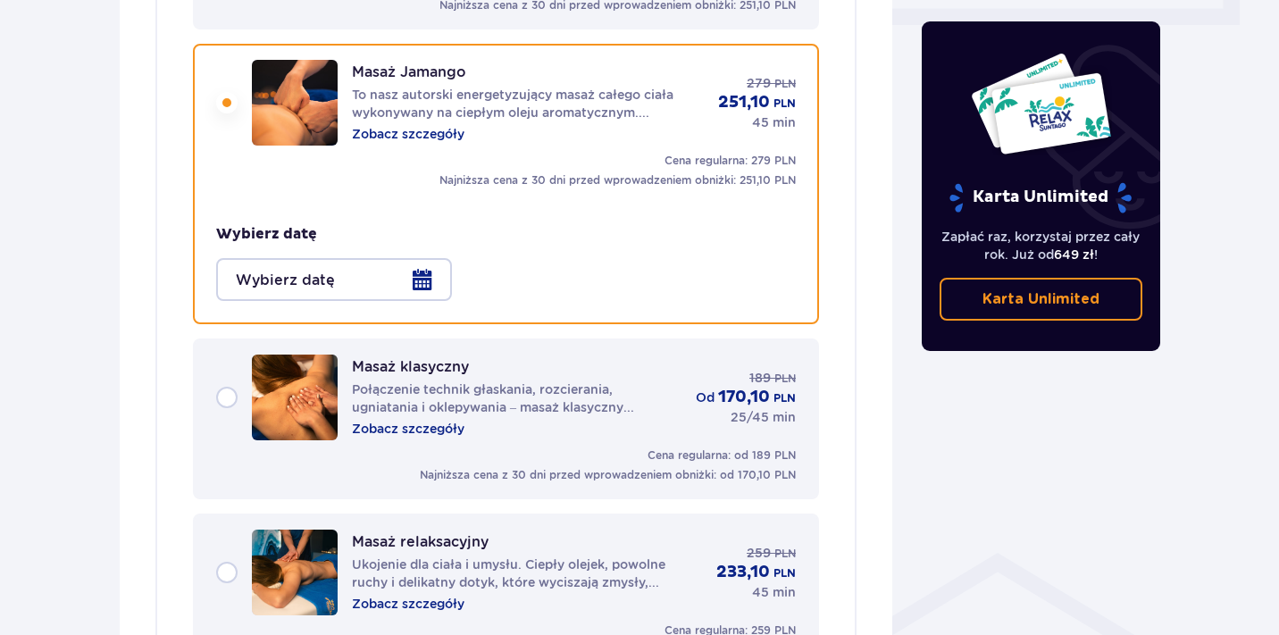
scroll to position [902, 0]
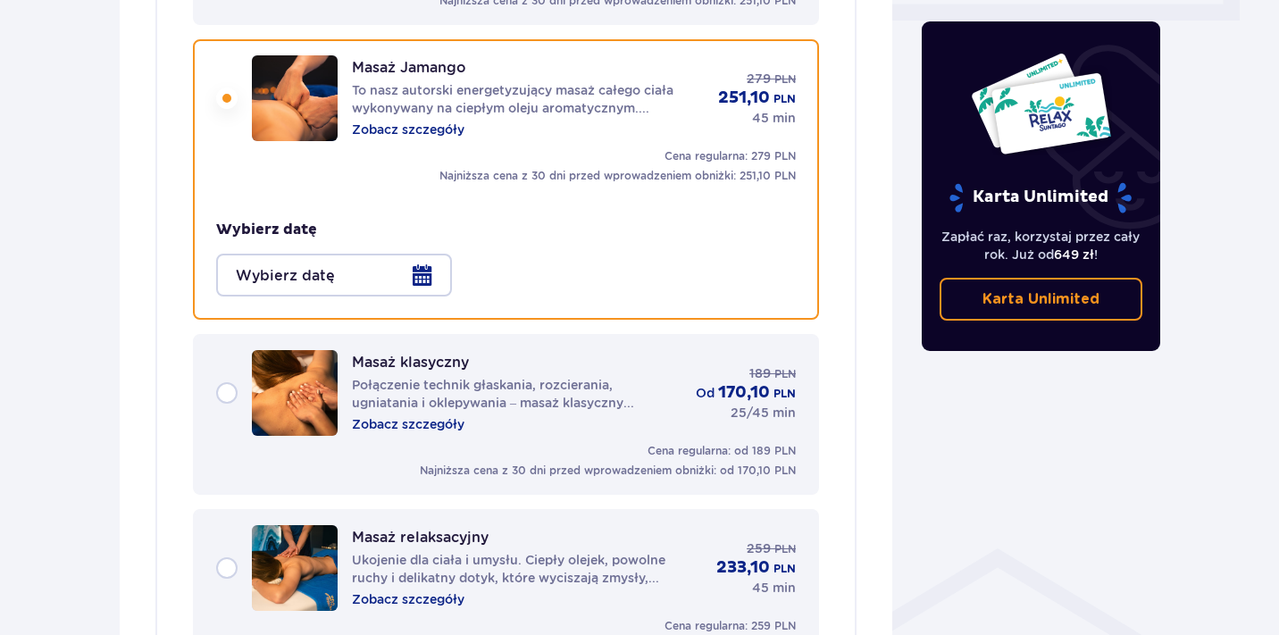
click at [423, 273] on div at bounding box center [334, 275] width 236 height 43
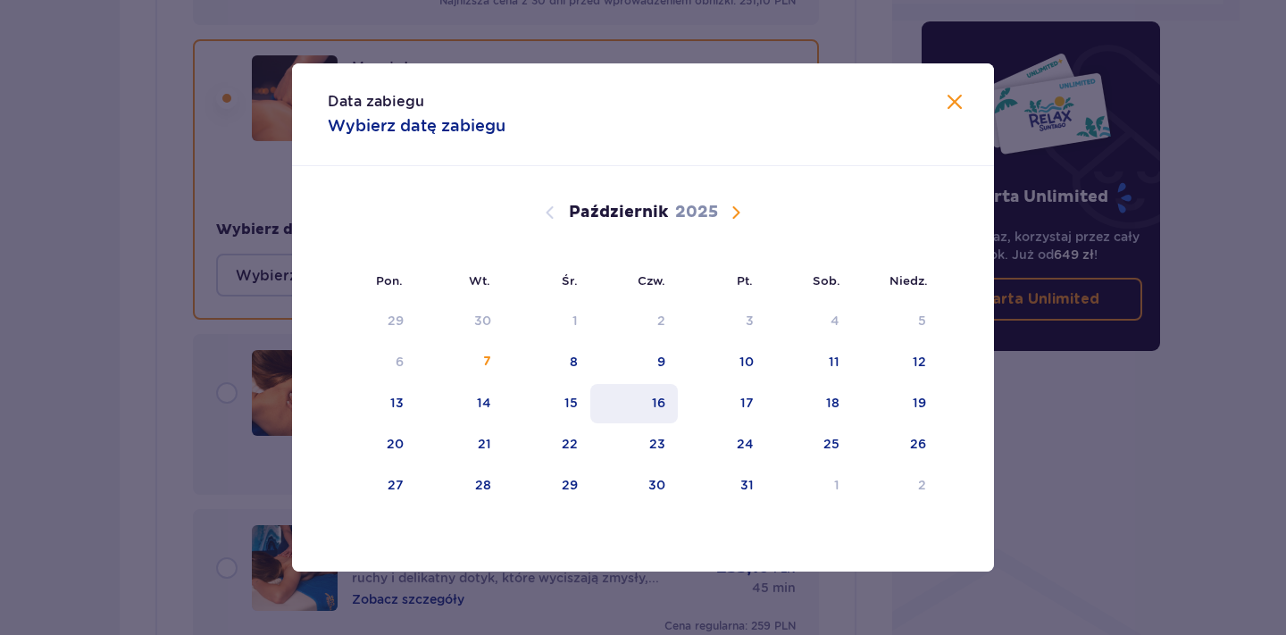
click at [611, 422] on div "16" at bounding box center [634, 403] width 88 height 39
type input "16.10.25"
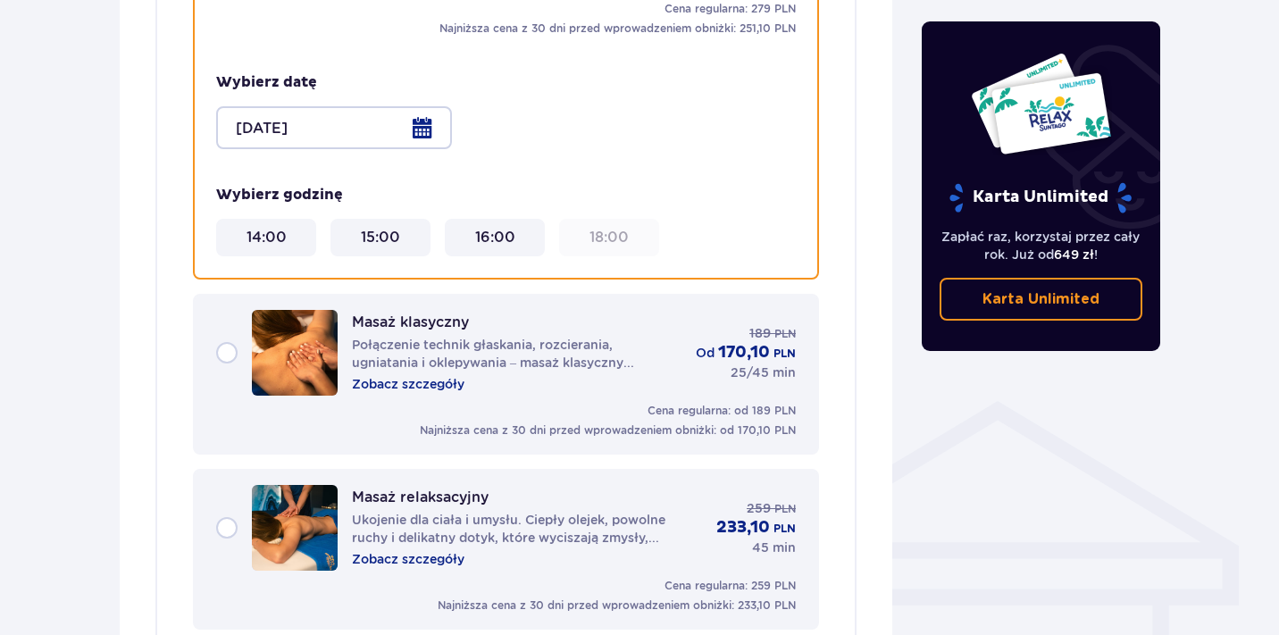
click at [509, 336] on p "Połączenie technik głaskania, rozcierania, ugniatania i oklepywania – masaż kla…" at bounding box center [517, 354] width 330 height 36
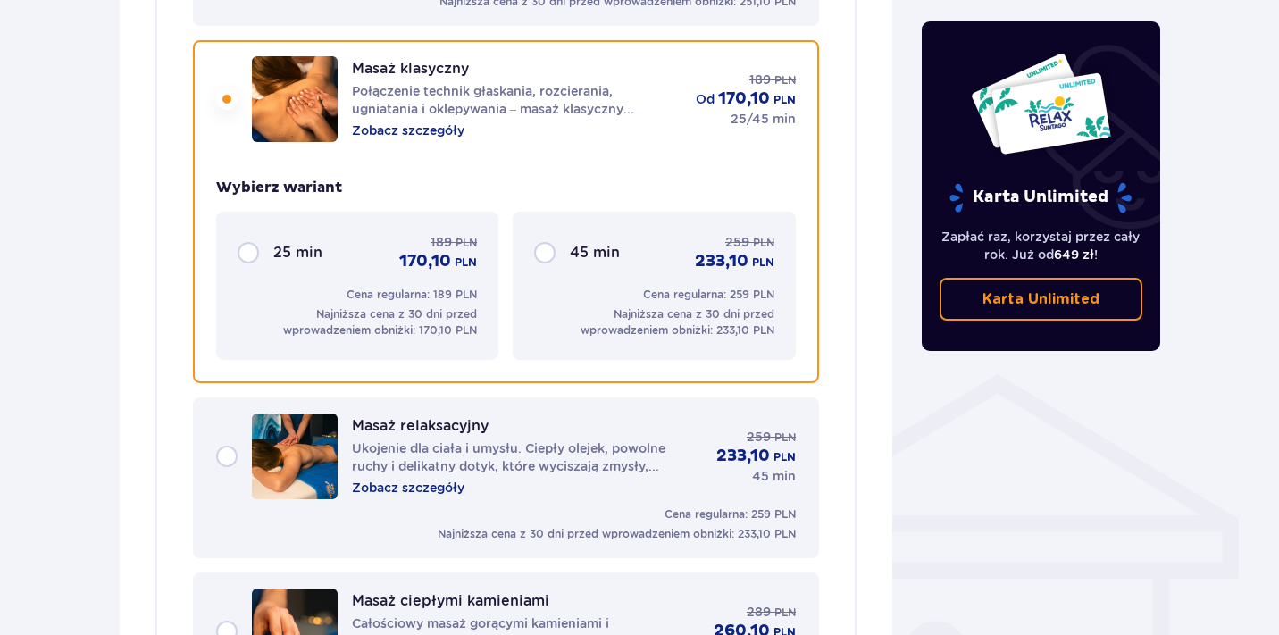
scroll to position [1077, 0]
click at [607, 306] on p "Najniższa cena z 30 dni przed wprowadzeniem obniżki: 233,10 PLN" at bounding box center [653, 322] width 239 height 32
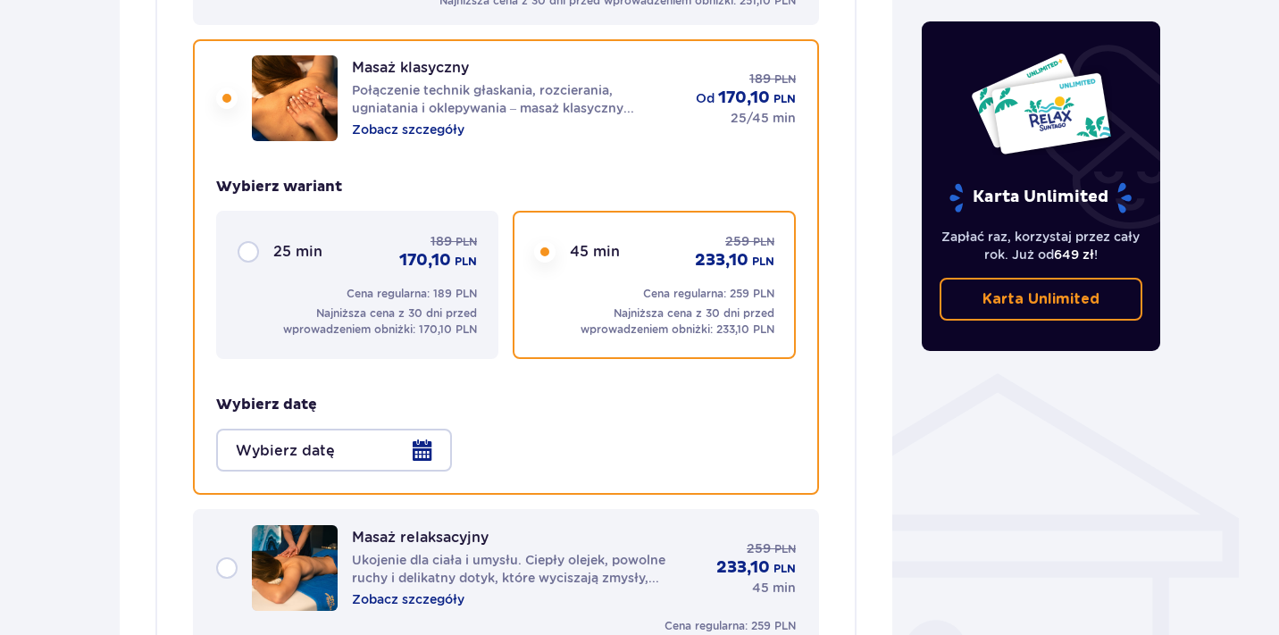
click at [426, 436] on div at bounding box center [334, 450] width 236 height 43
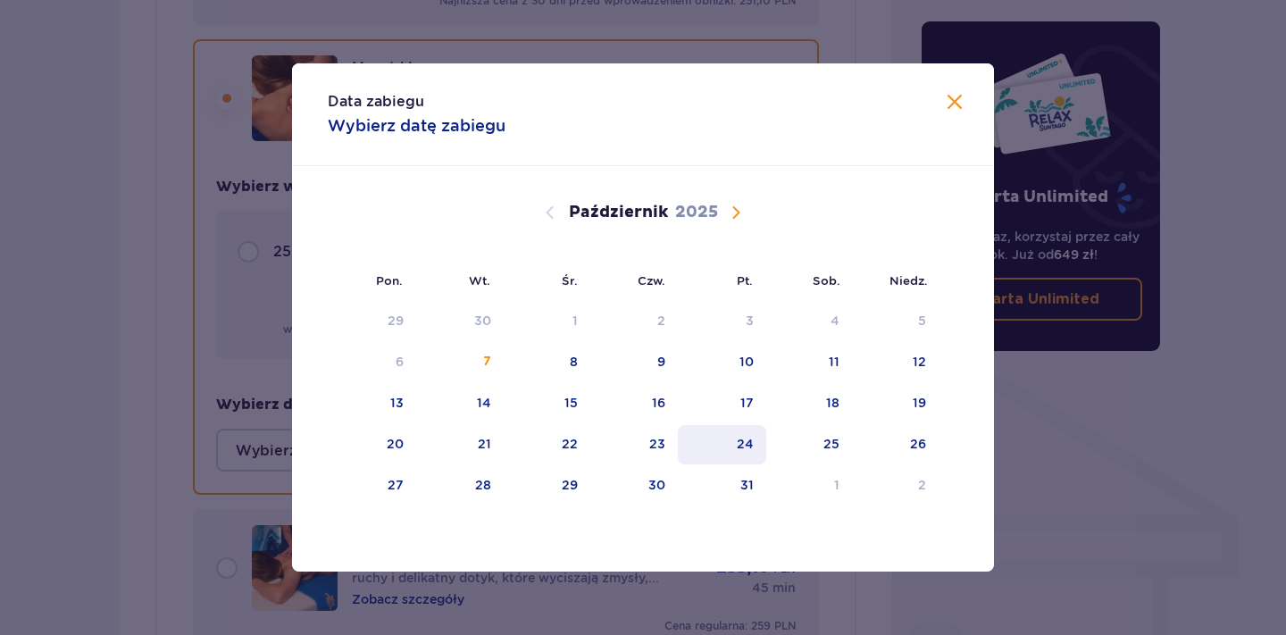
click at [719, 453] on div "24" at bounding box center [722, 444] width 88 height 39
type input "24.10.25"
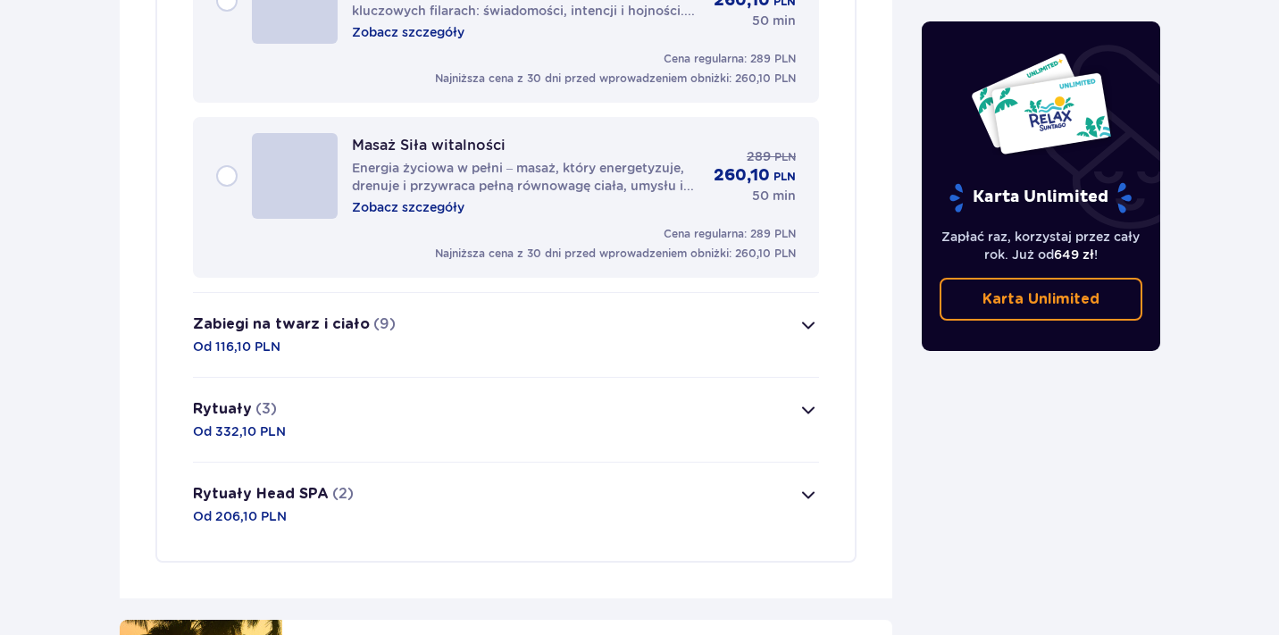
scroll to position [3888, 0]
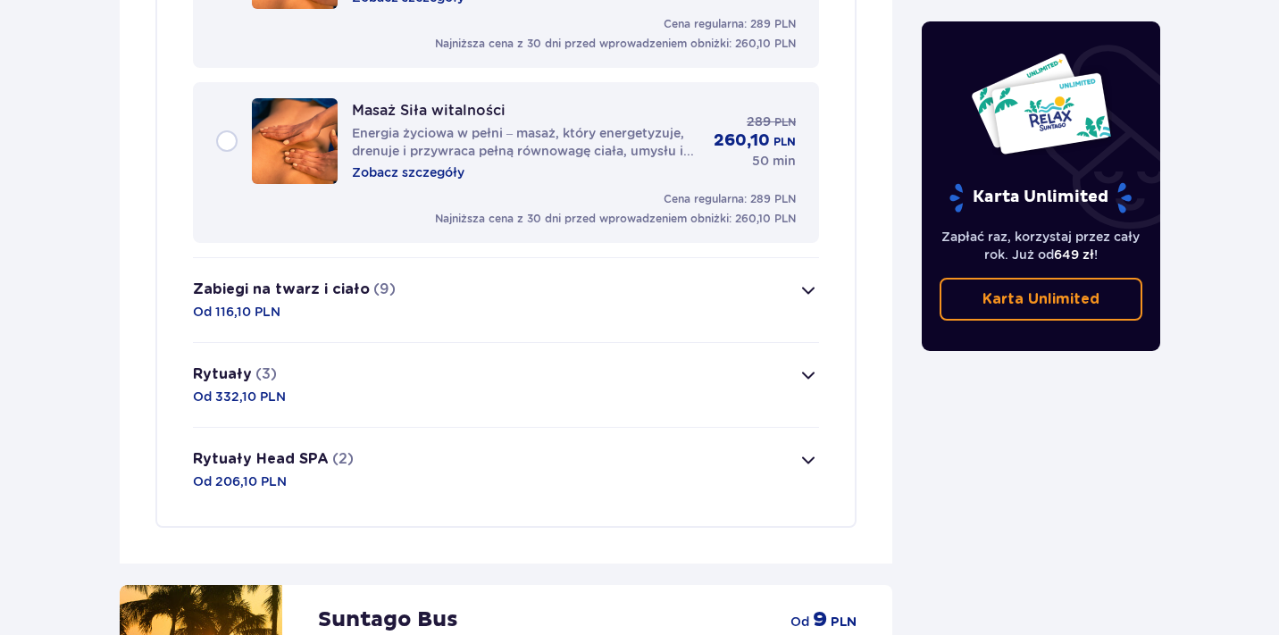
click at [231, 396] on button "Rytuały (3) Od 332,10 PLN" at bounding box center [506, 385] width 626 height 84
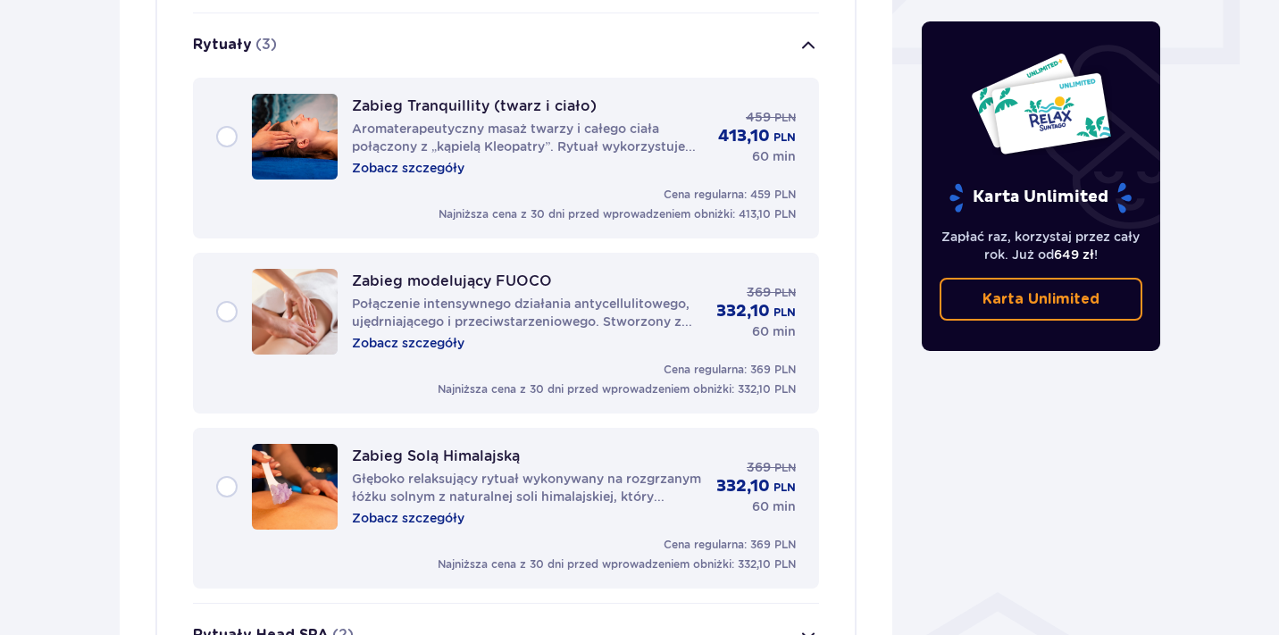
scroll to position [854, 0]
